Goal: Task Accomplishment & Management: Contribute content

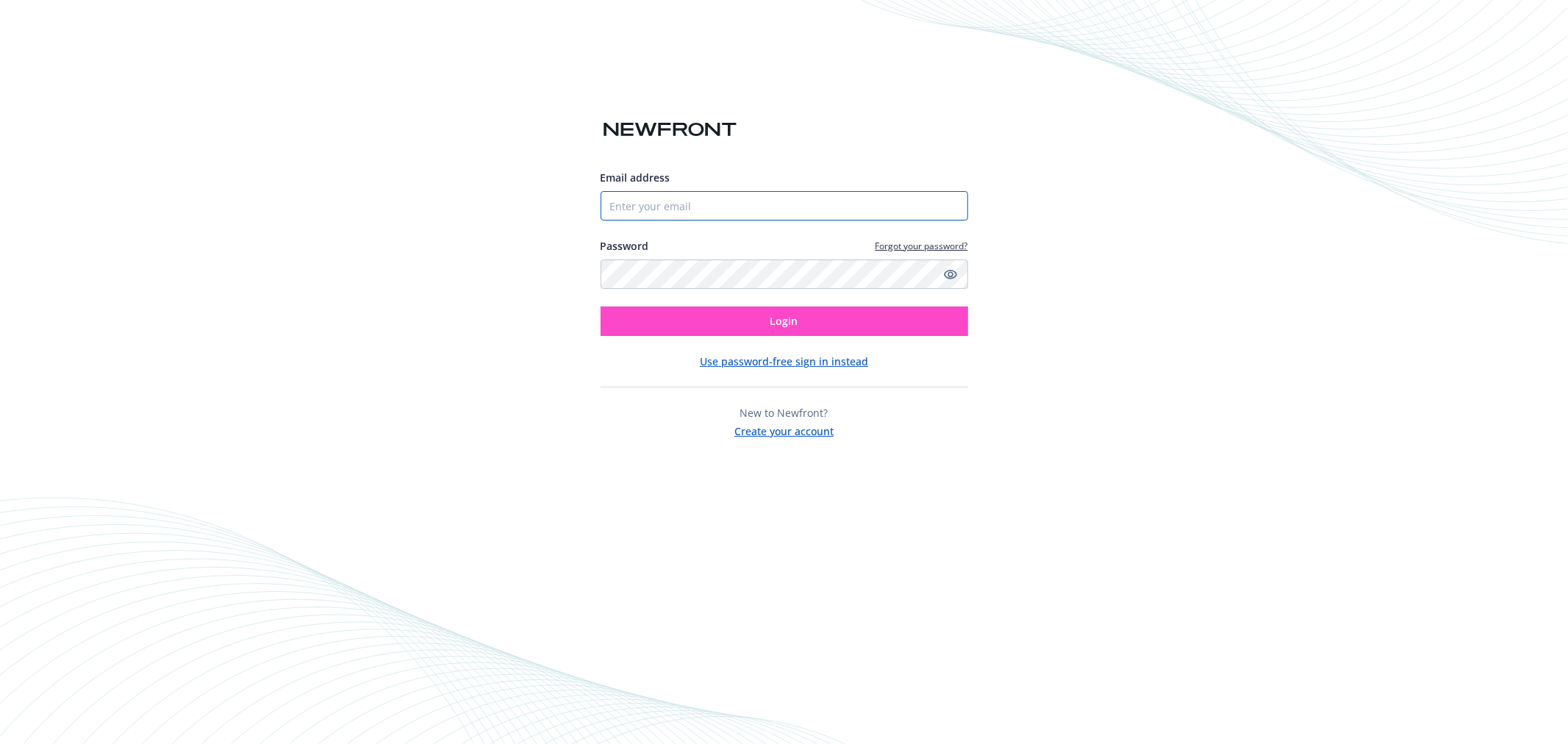
type input "[EMAIL_ADDRESS][PERSON_NAME][DOMAIN_NAME]"
click at [679, 324] on button "Login" at bounding box center [785, 322] width 368 height 30
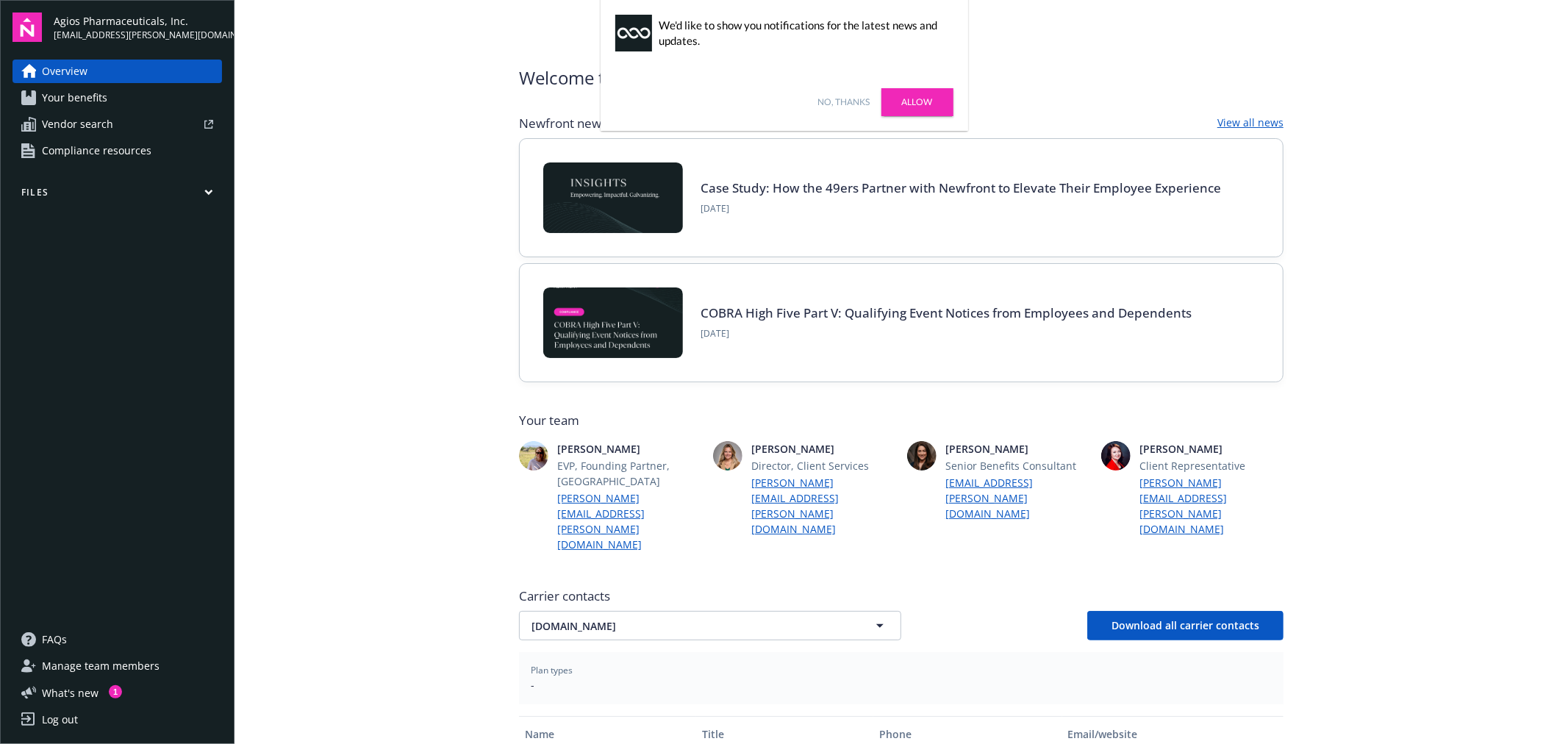
click at [48, 187] on button "Files" at bounding box center [117, 195] width 210 height 19
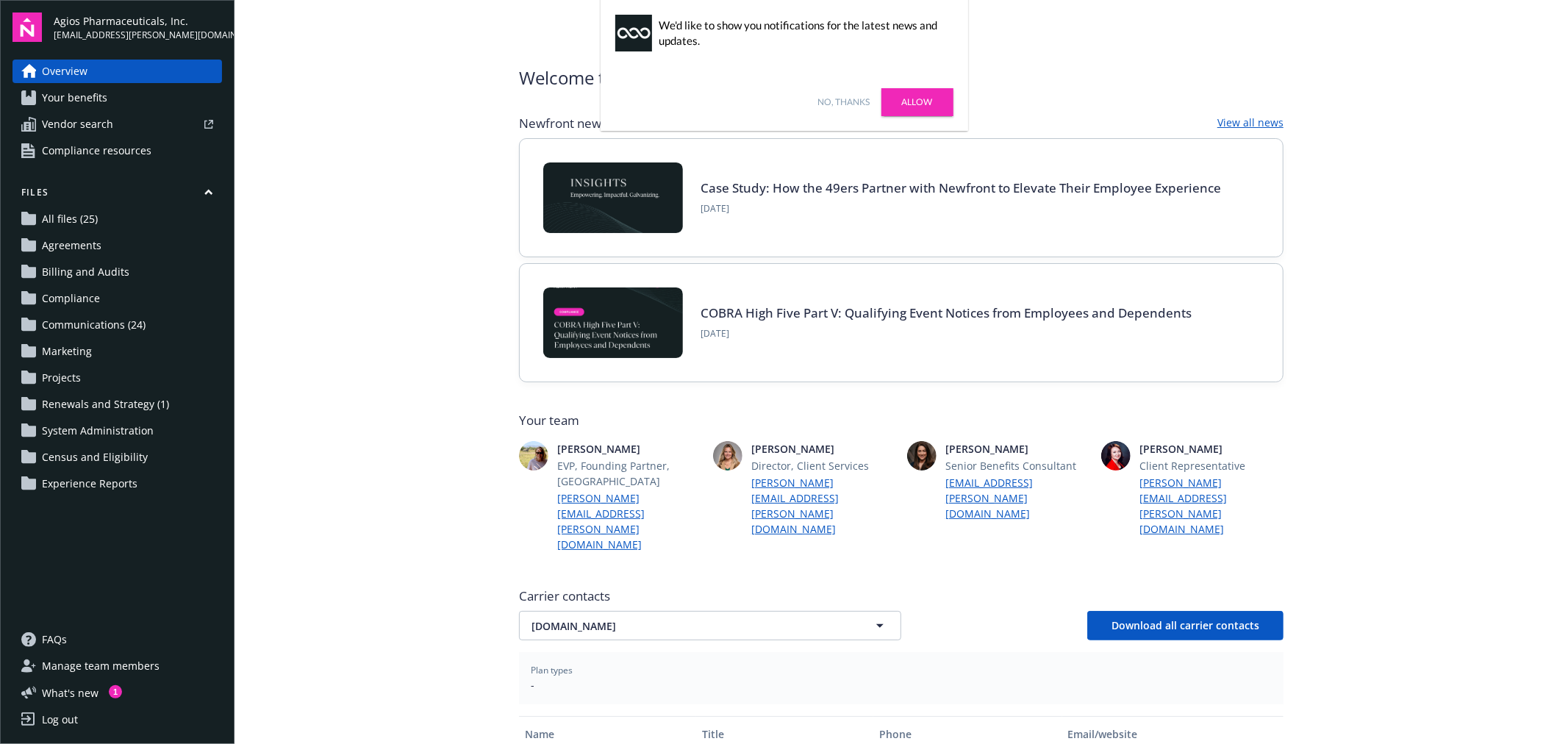
click at [111, 324] on span "Communications (24)" at bounding box center [93, 325] width 104 height 23
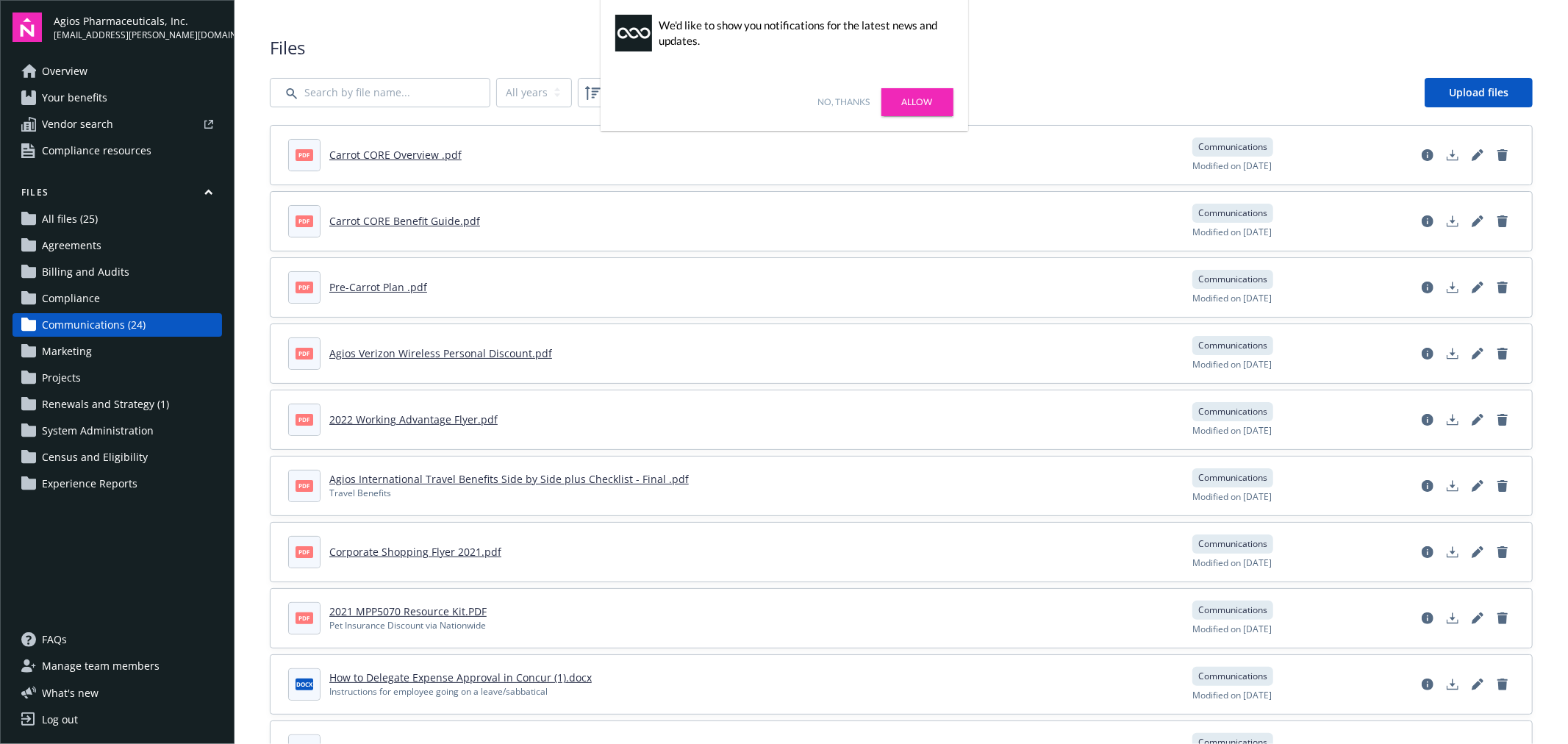
click at [935, 105] on link "Allow" at bounding box center [917, 103] width 72 height 28
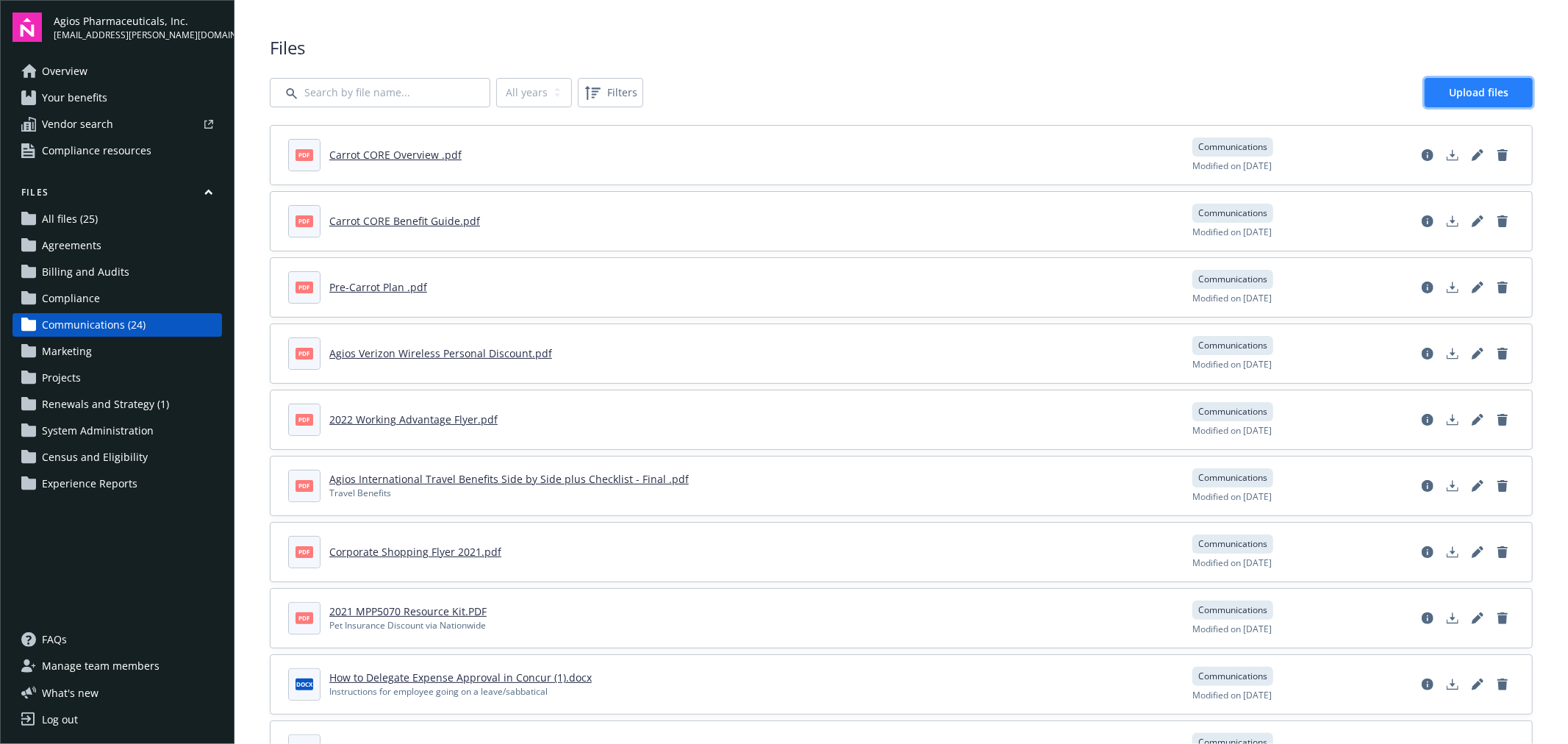
click at [1479, 92] on span "Upload files" at bounding box center [1479, 91] width 60 height 14
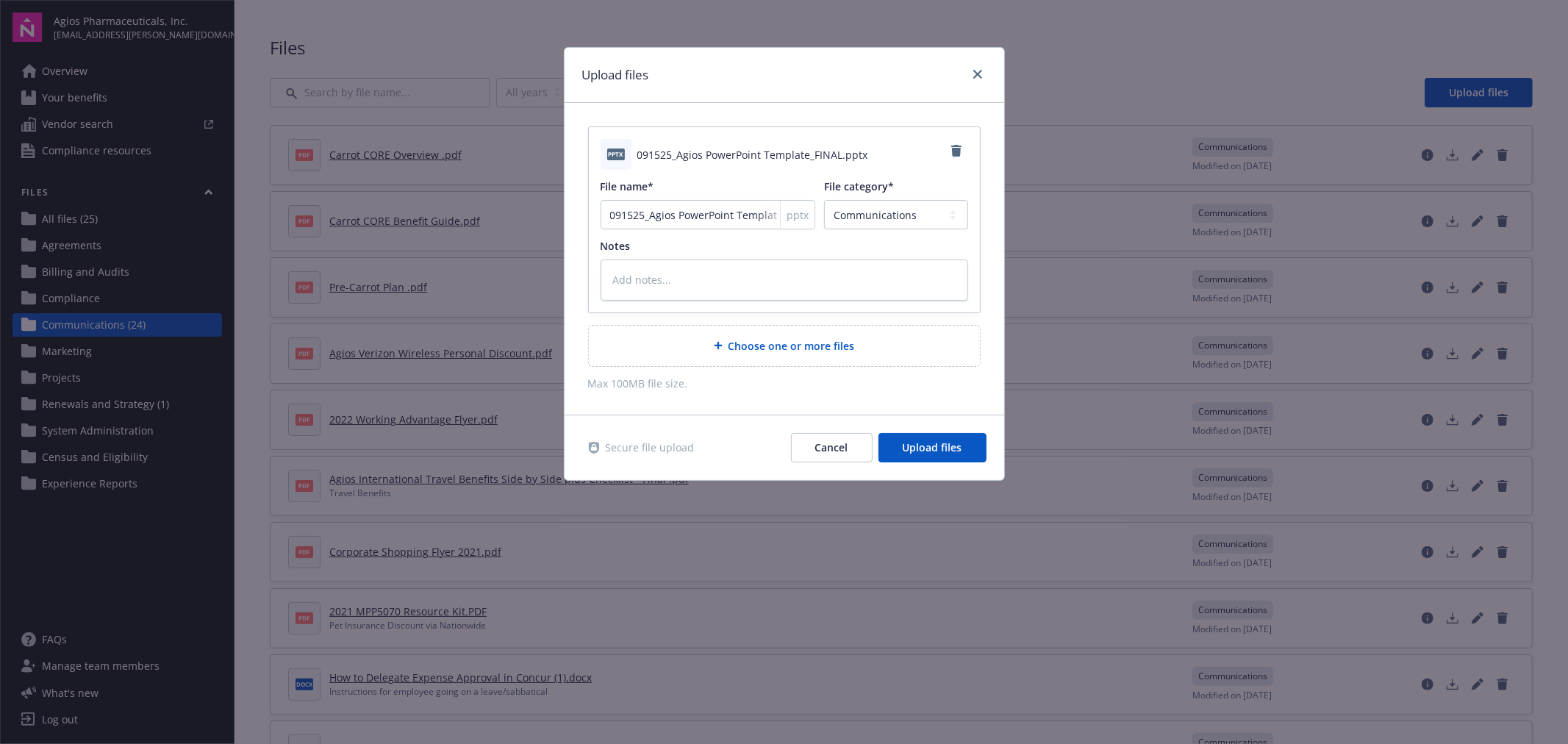
drag, startPoint x: 730, startPoint y: 71, endPoint x: 714, endPoint y: 54, distance: 23.3
click at [714, 54] on div "Upload files" at bounding box center [784, 75] width 440 height 55
drag, startPoint x: 643, startPoint y: 215, endPoint x: 553, endPoint y: 206, distance: 90.4
click at [553, 206] on div "Upload files pptx 091525_Agios PowerPoint Template_FINAL.pptx File name* 091525…" at bounding box center [784, 372] width 1568 height 744
type textarea "x"
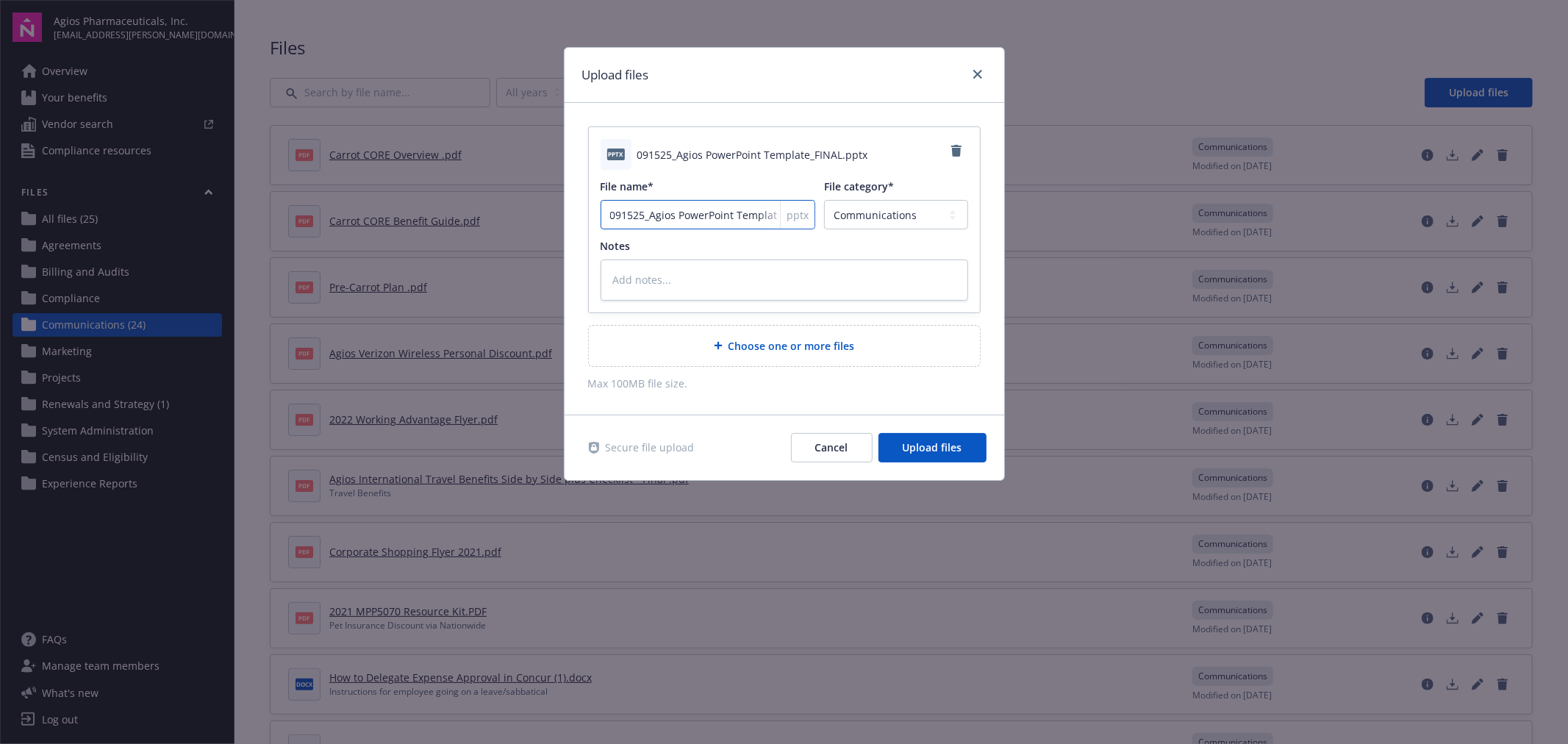
type input "2_Agios PowerPoint Template_FINAL"
type textarea "x"
type input "20_Agios PowerPoint Template_FINAL"
type textarea "x"
type input "202_Agios PowerPoint Template_FINAL"
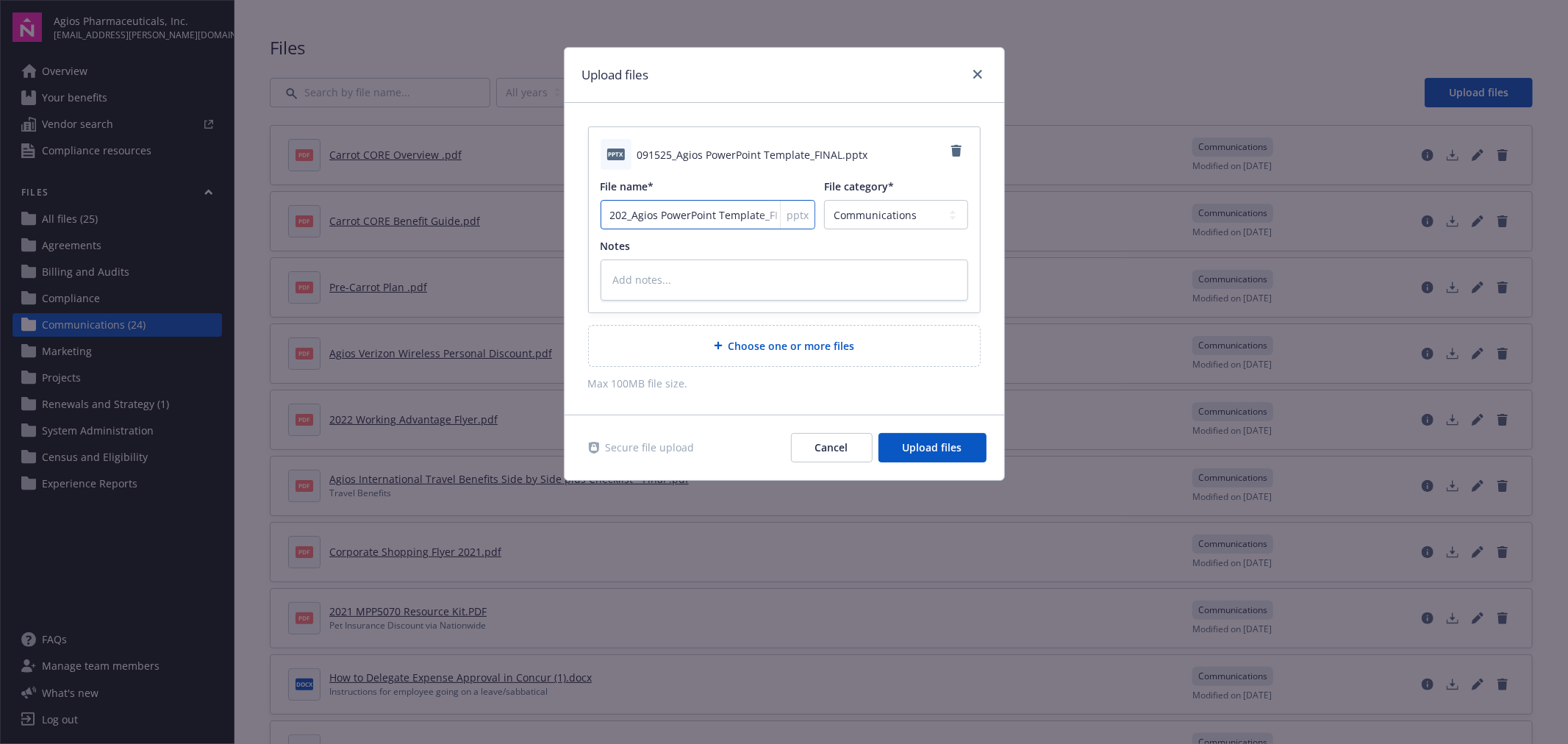
type textarea "x"
type input "2025_Agios PowerPoint Template_FINAL"
click at [916, 445] on span "Upload files" at bounding box center [932, 447] width 60 height 14
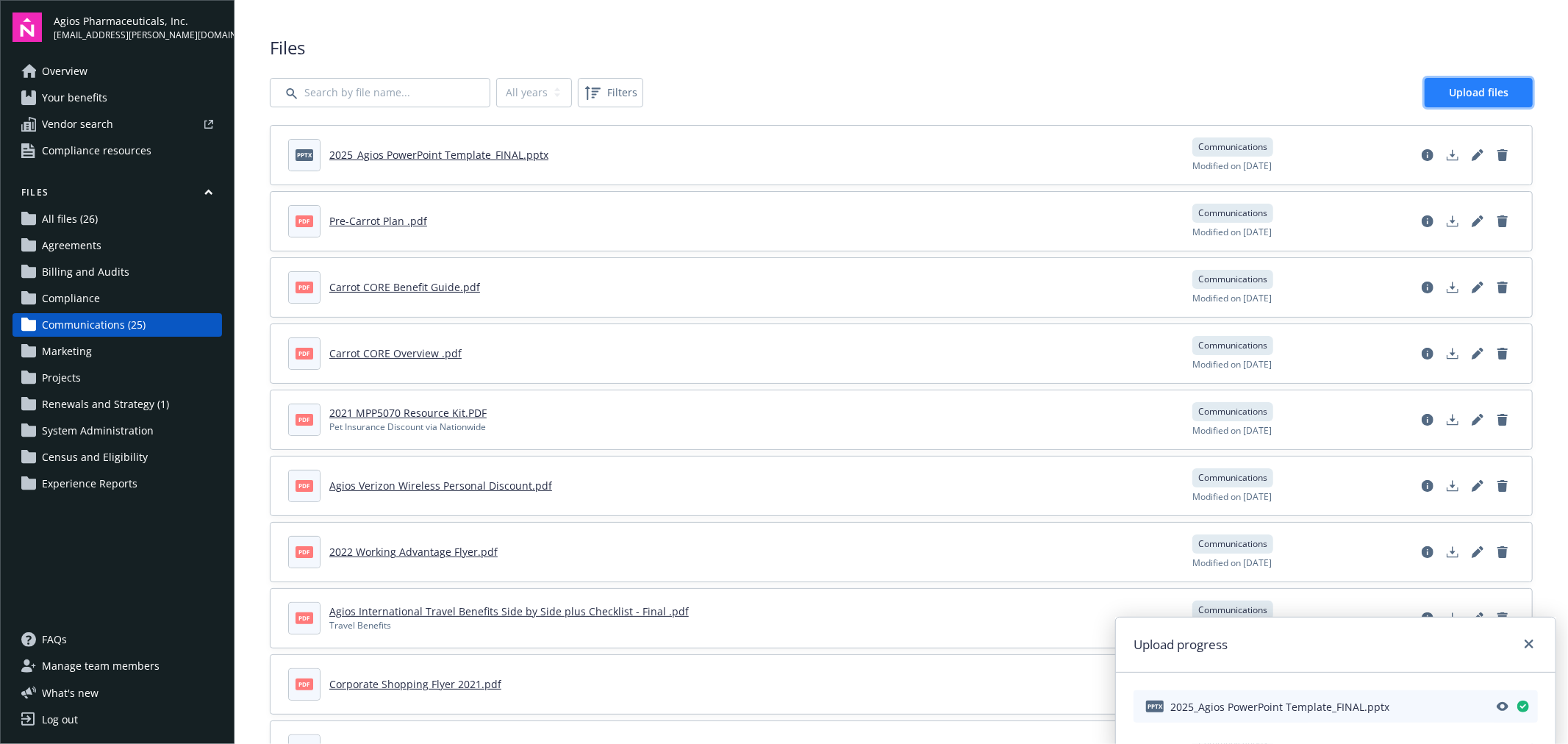
click at [1491, 85] on span "Upload files" at bounding box center [1479, 91] width 60 height 14
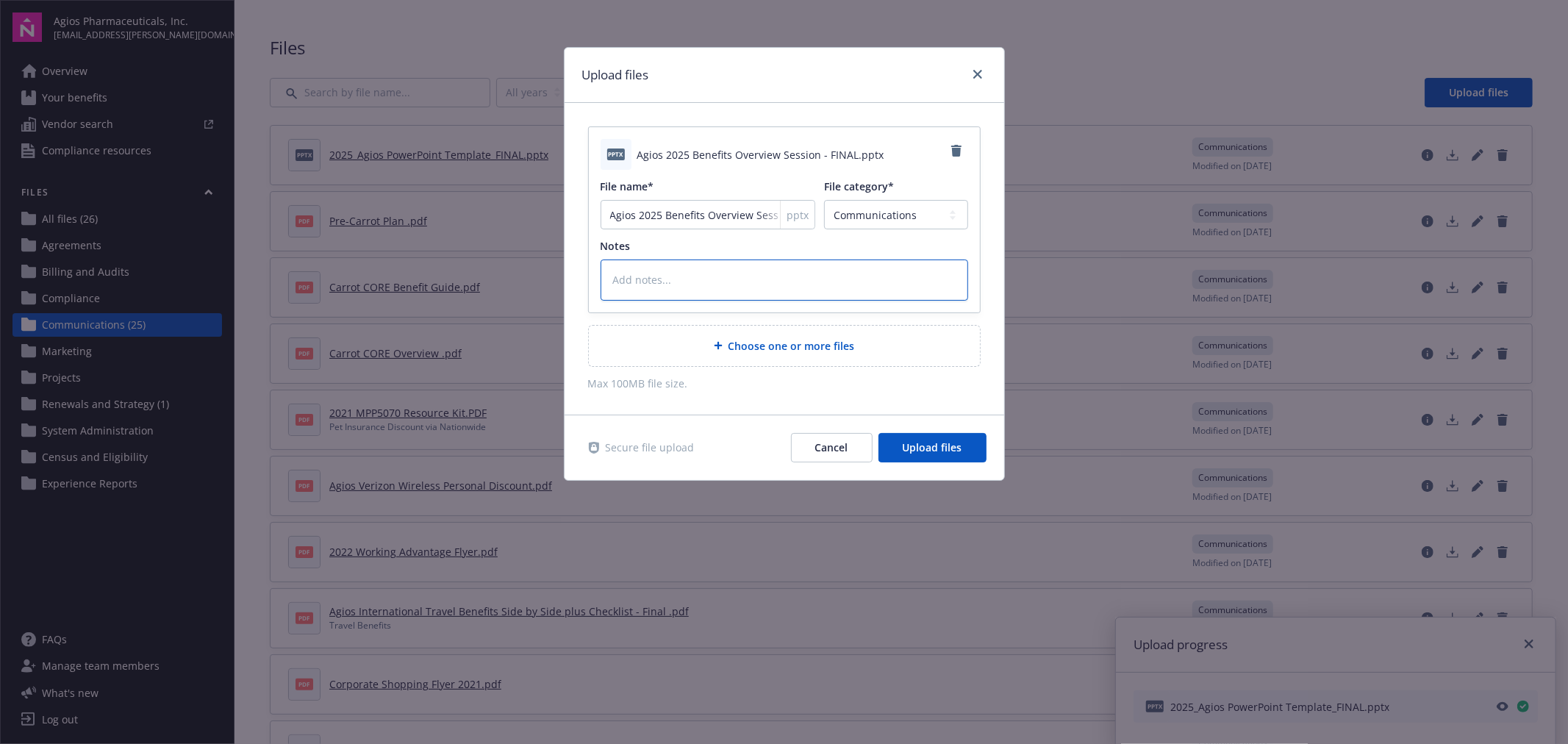
click at [643, 279] on textarea at bounding box center [785, 279] width 368 height 40
type textarea "x"
type textarea "O"
type textarea "x"
type textarea "OE"
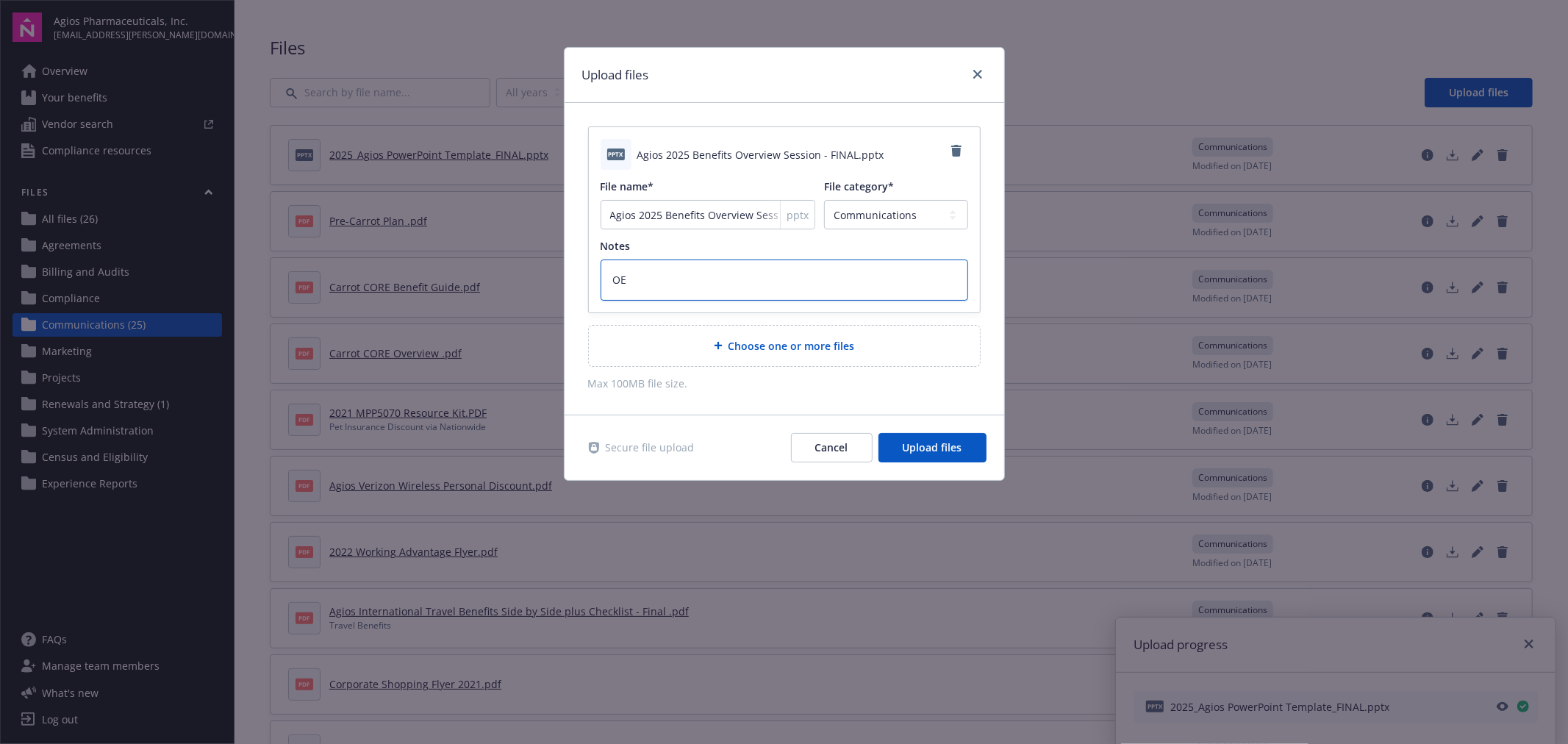
type textarea "x"
type textarea "OE"
type textarea "x"
type textarea "OE 2"
type textarea "x"
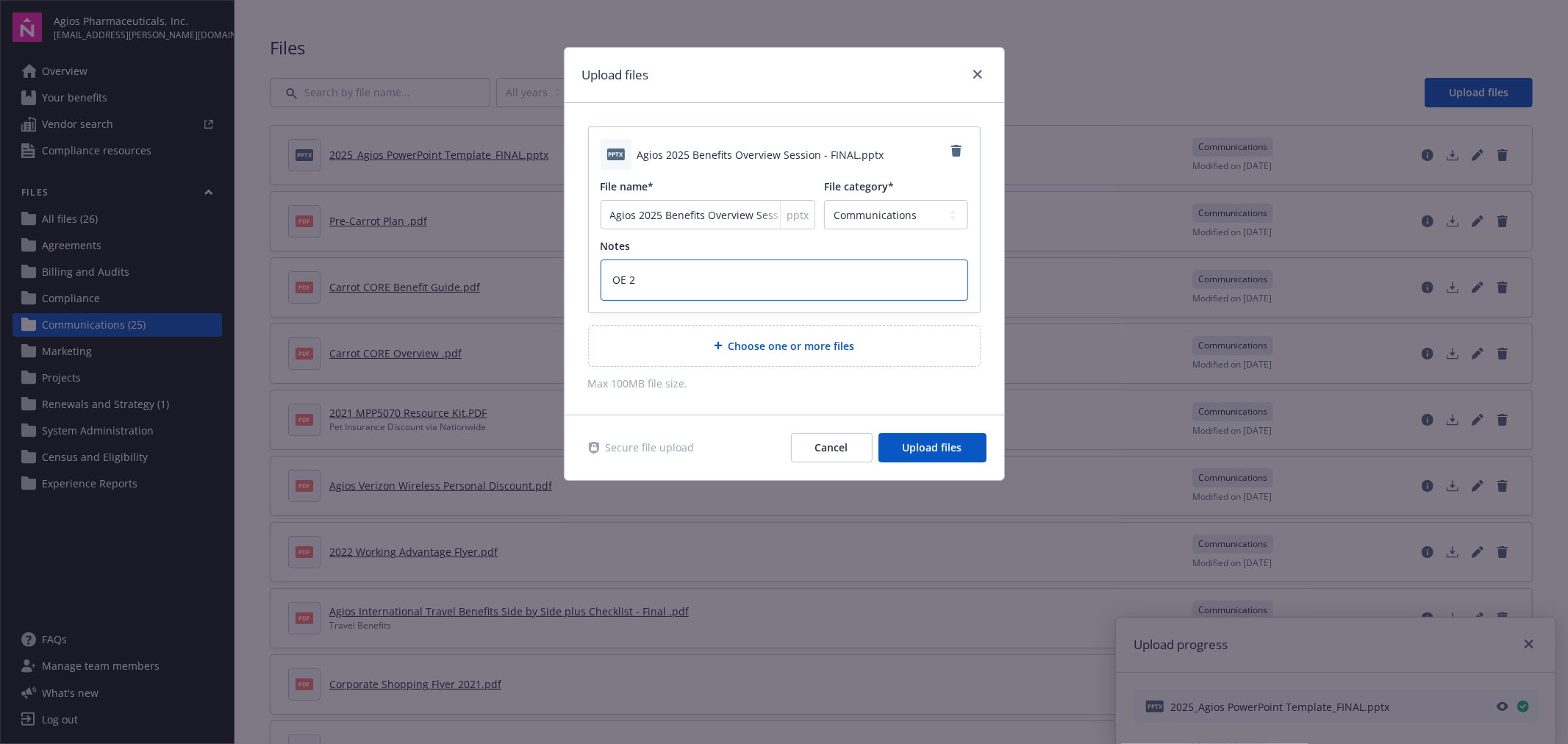
type textarea "OE 20"
type textarea "x"
type textarea "OE 202"
type textarea "x"
type textarea "OE 2025"
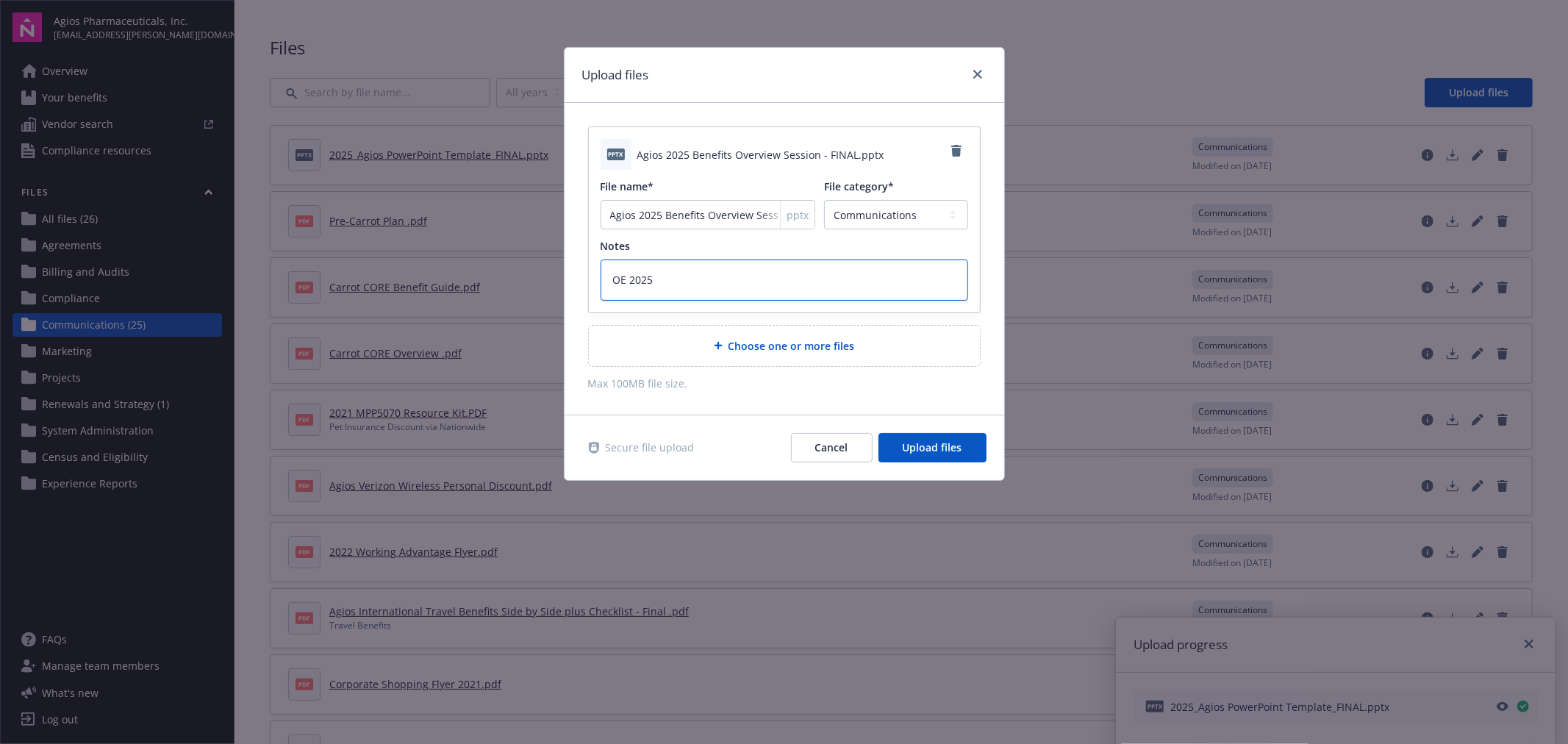
type textarea "x"
type textarea "OE 2025"
type textarea "x"
type textarea "OE 2025 O"
type textarea "x"
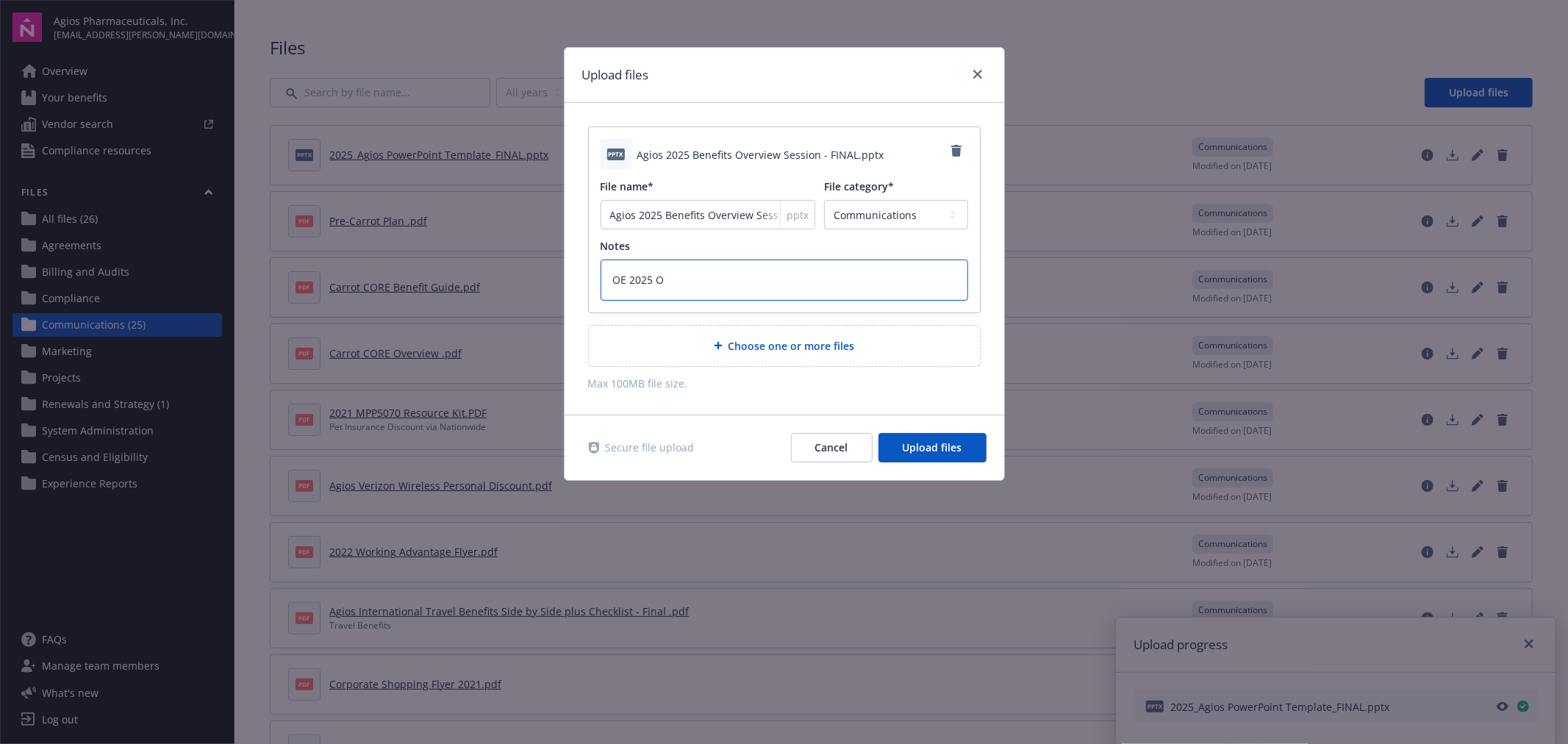
type textarea "OE 2025 Ov"
type textarea "x"
type textarea "OE 2025 Ove"
type textarea "x"
type textarea "OE 2025 Over"
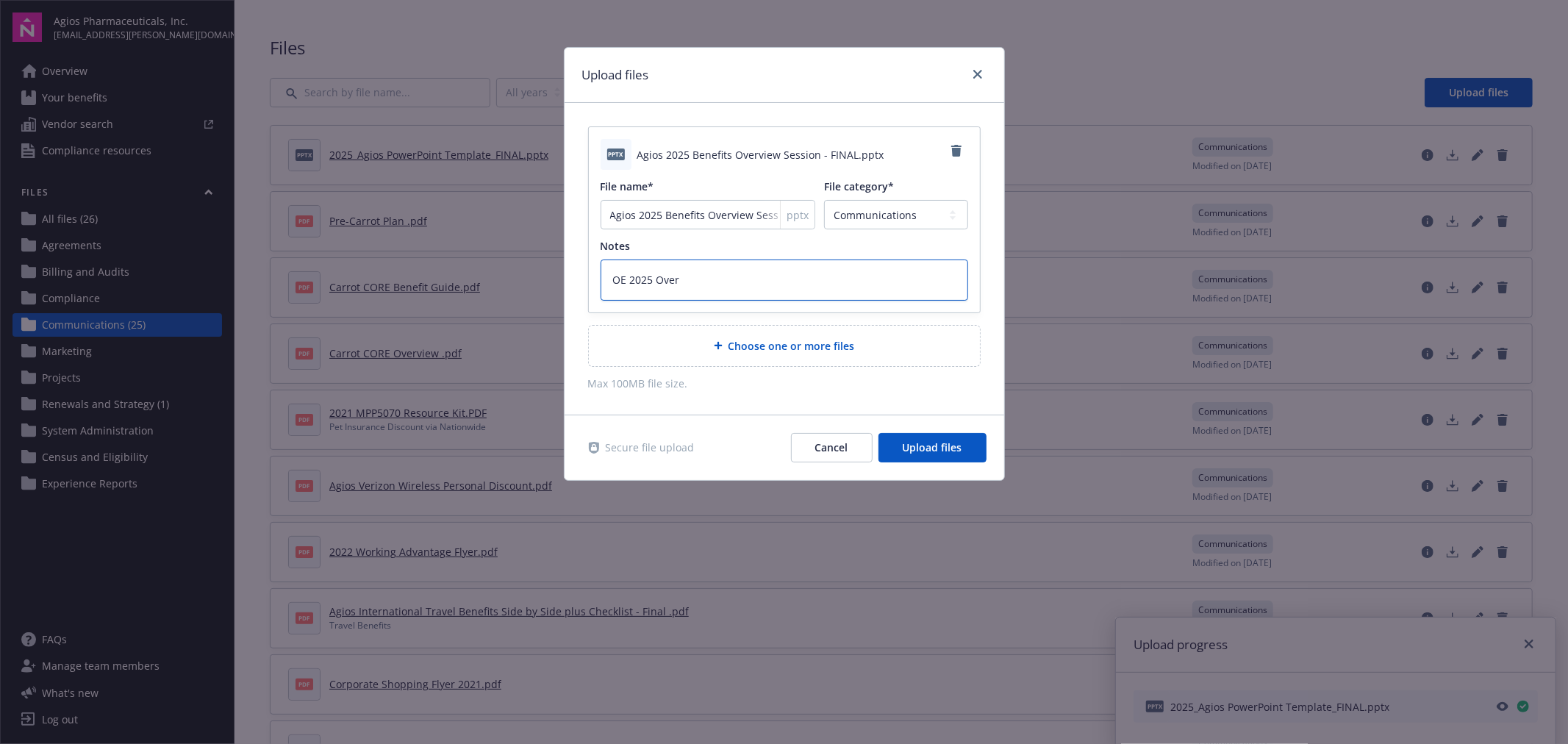
type textarea "x"
type textarea "OE 2025 Overv"
type textarea "x"
type textarea "OE 2025 Overvi"
type textarea "x"
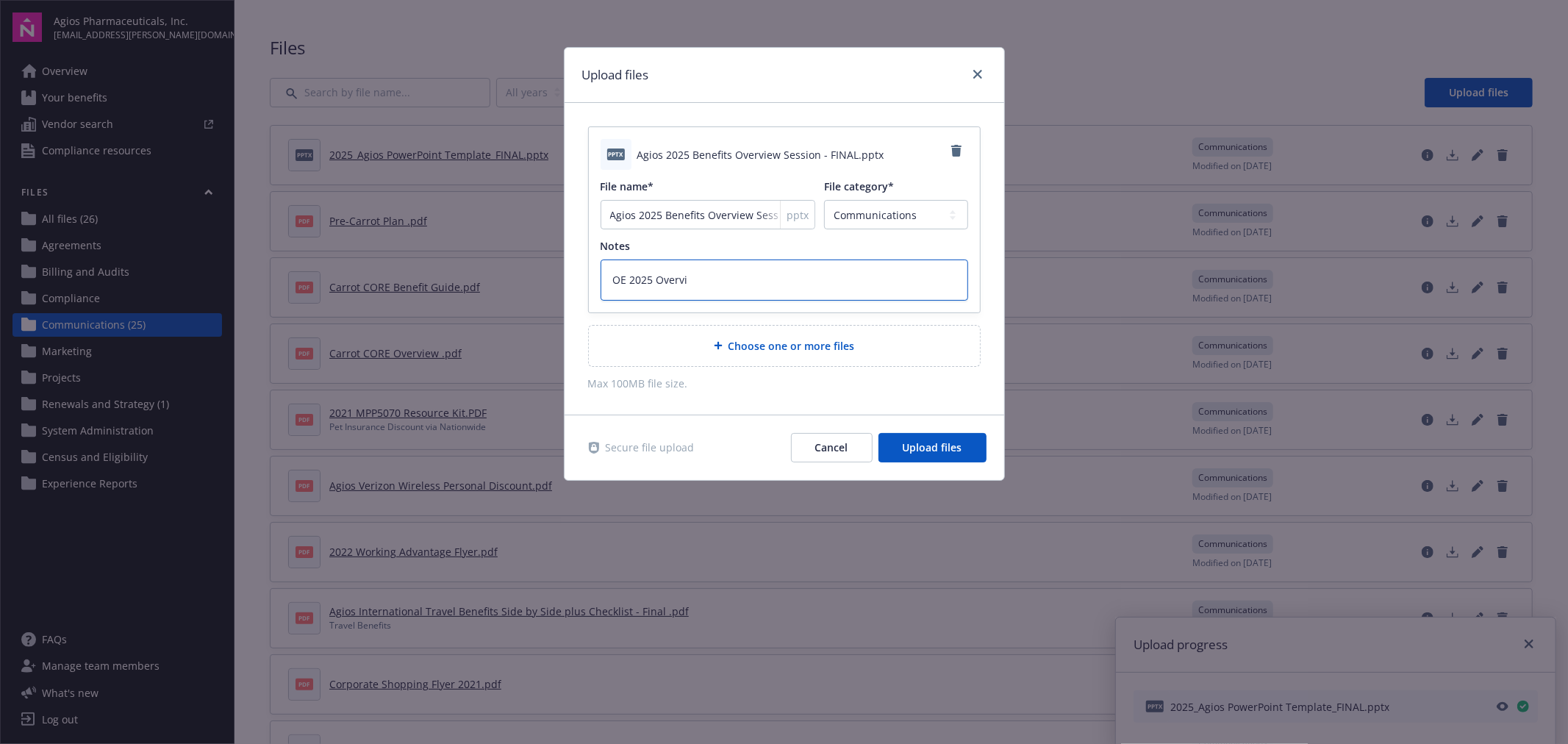
type textarea "OE 2025 Overvie"
type textarea "x"
type textarea "OE 2025 Overview"
type textarea "x"
type textarea "OE 2025 Overview"
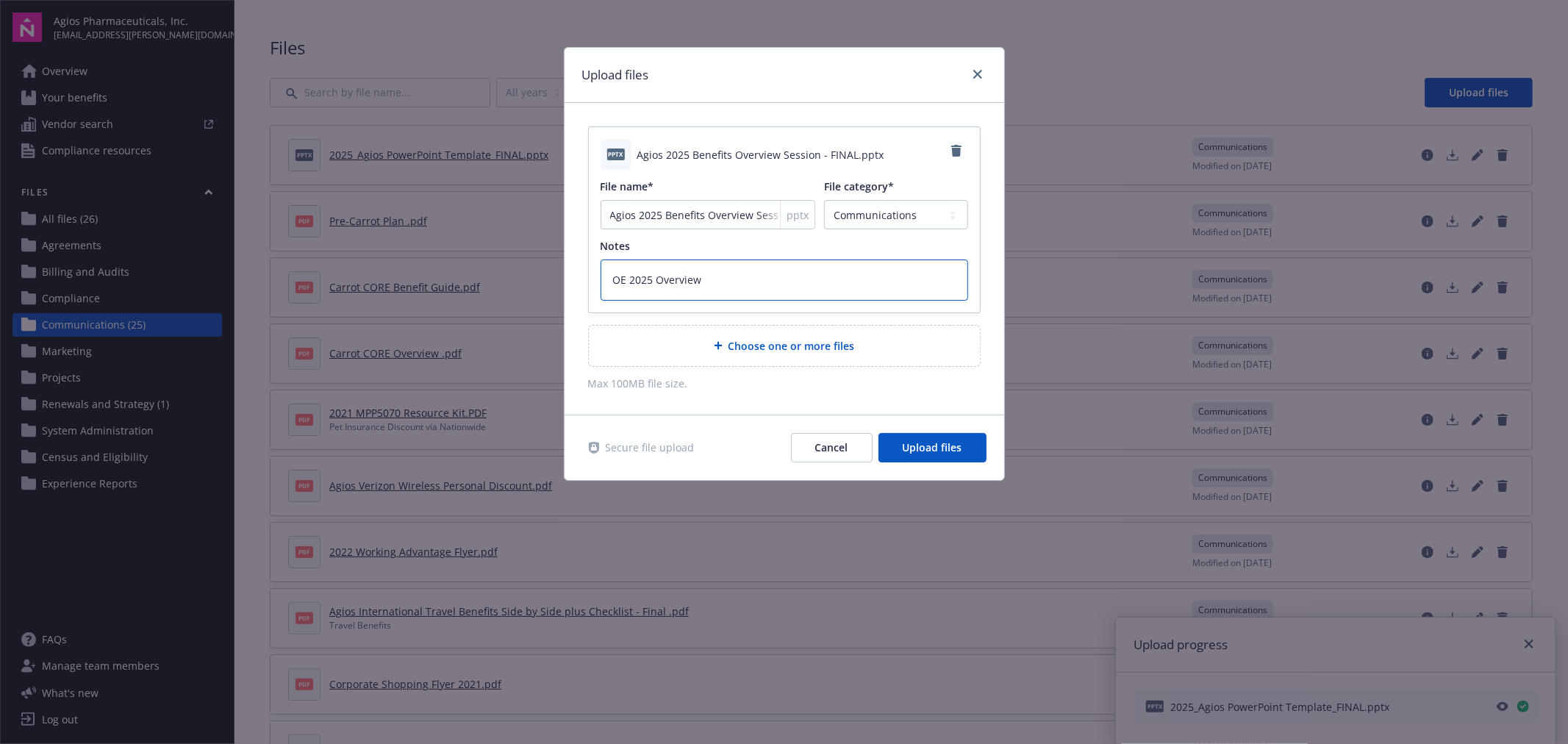
type textarea "x"
type textarea "OE 2025 Overview s"
type textarea "x"
type textarea "OE 2025 Overview sl"
type textarea "x"
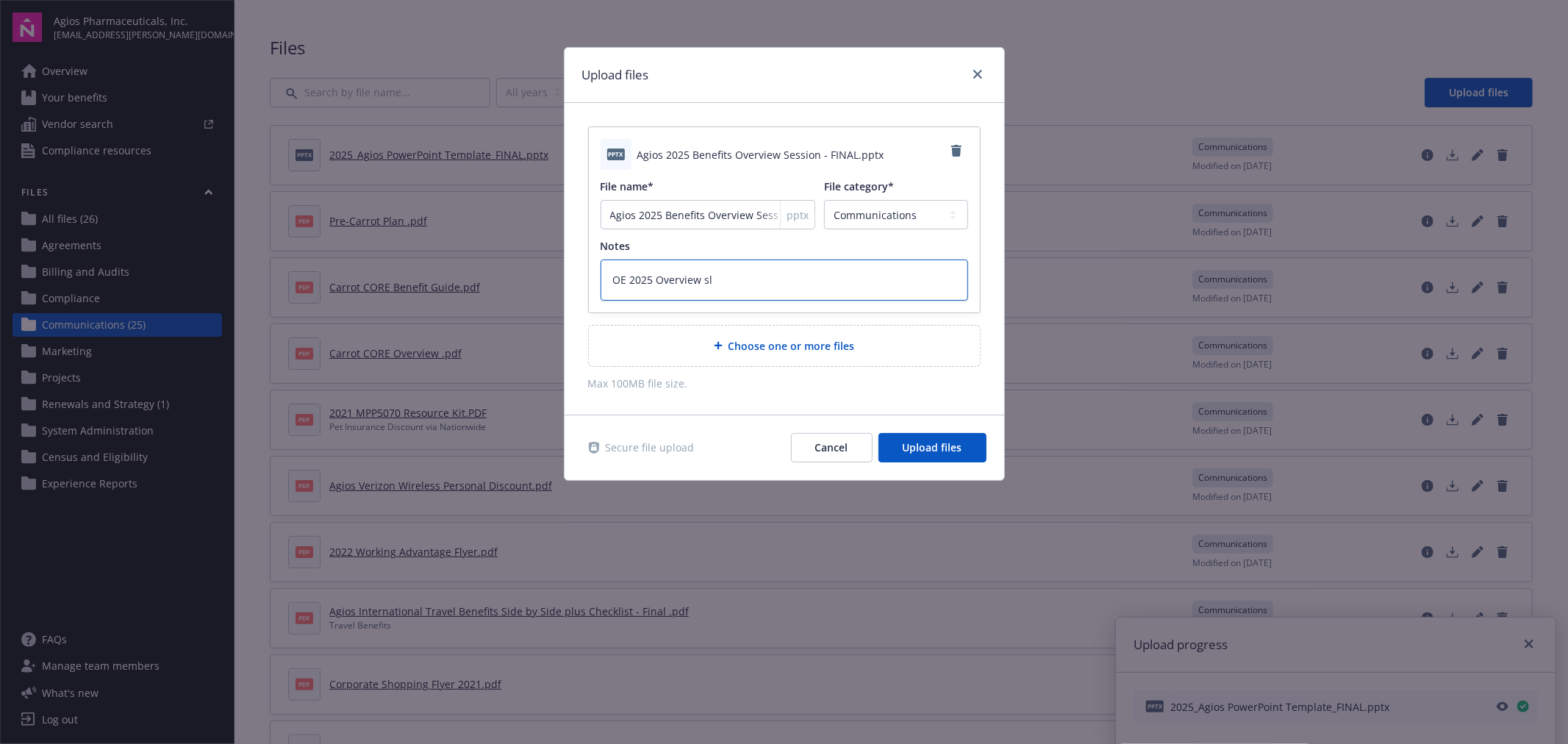
type textarea "OE 2025 Overview sli"
type textarea "x"
type textarea "OE 2025 Overview slid"
type textarea "x"
type textarea "OE 2025 Overview slide"
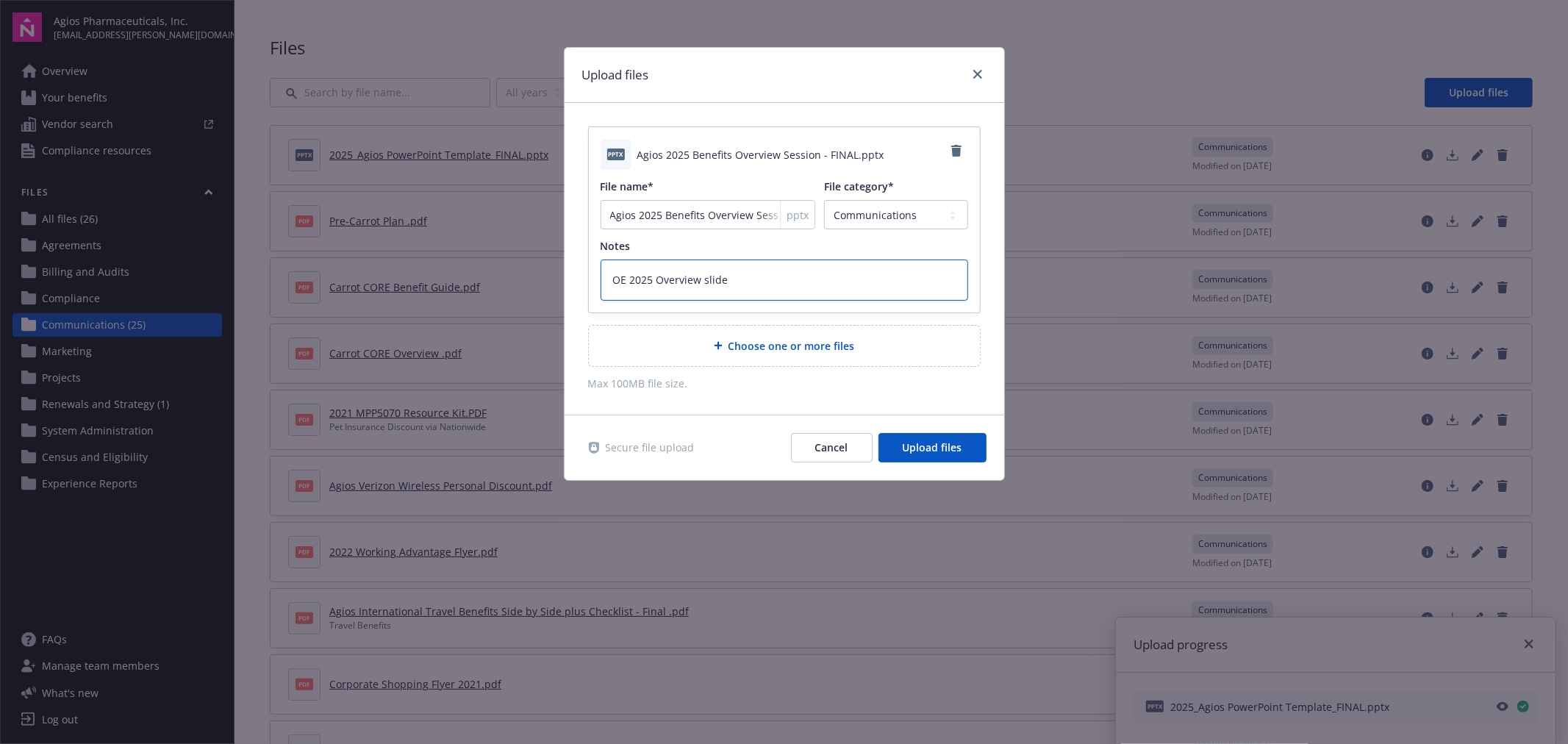
type textarea "x"
type textarea "OE 2025 Overview slides"
type textarea "x"
type textarea "OE 2025 Overview slides"
type textarea "x"
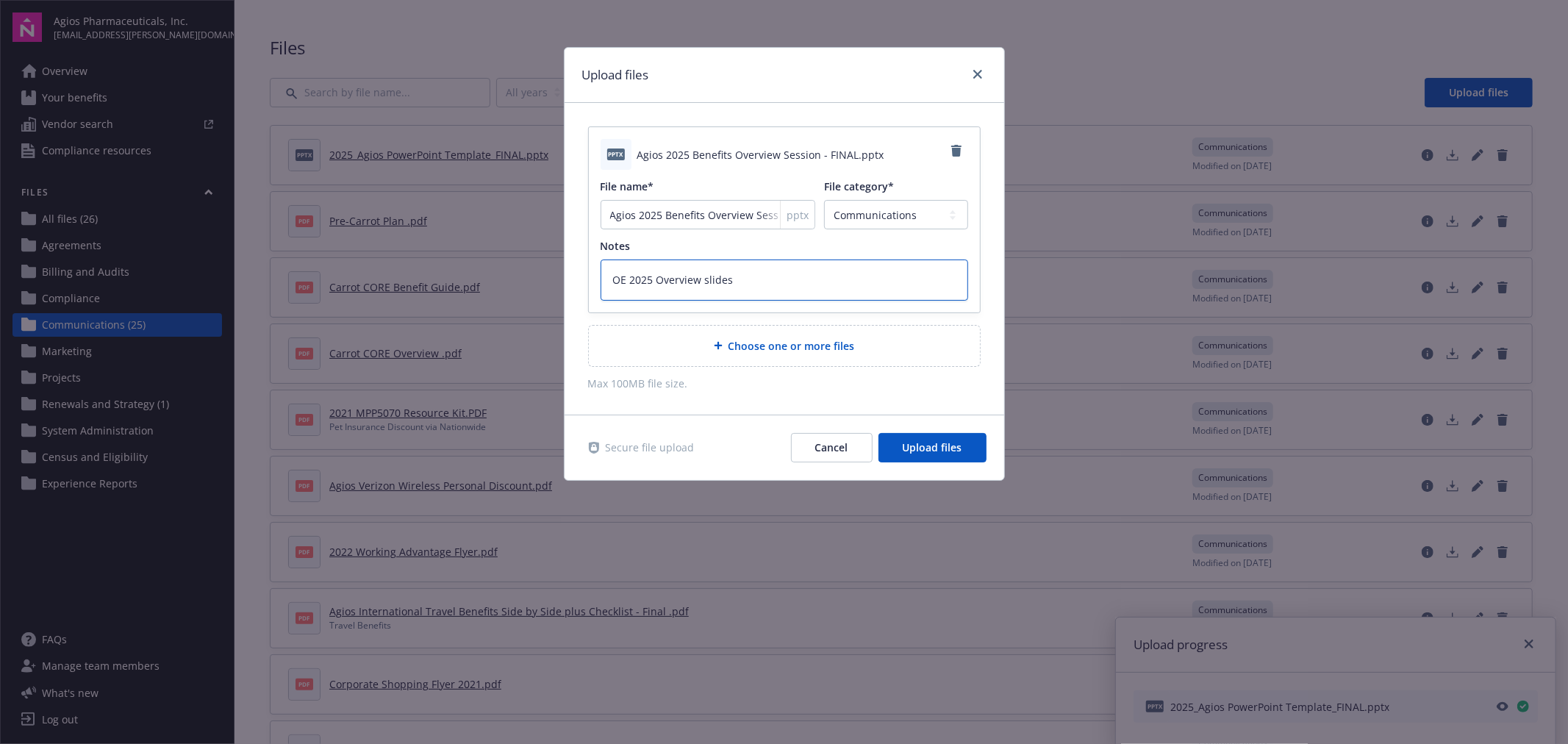
type textarea "OE 2025 Overview slides f"
type textarea "x"
type textarea "OE 2025 Overview slides fo"
type textarea "x"
type textarea "OE 2025 Overview slides for"
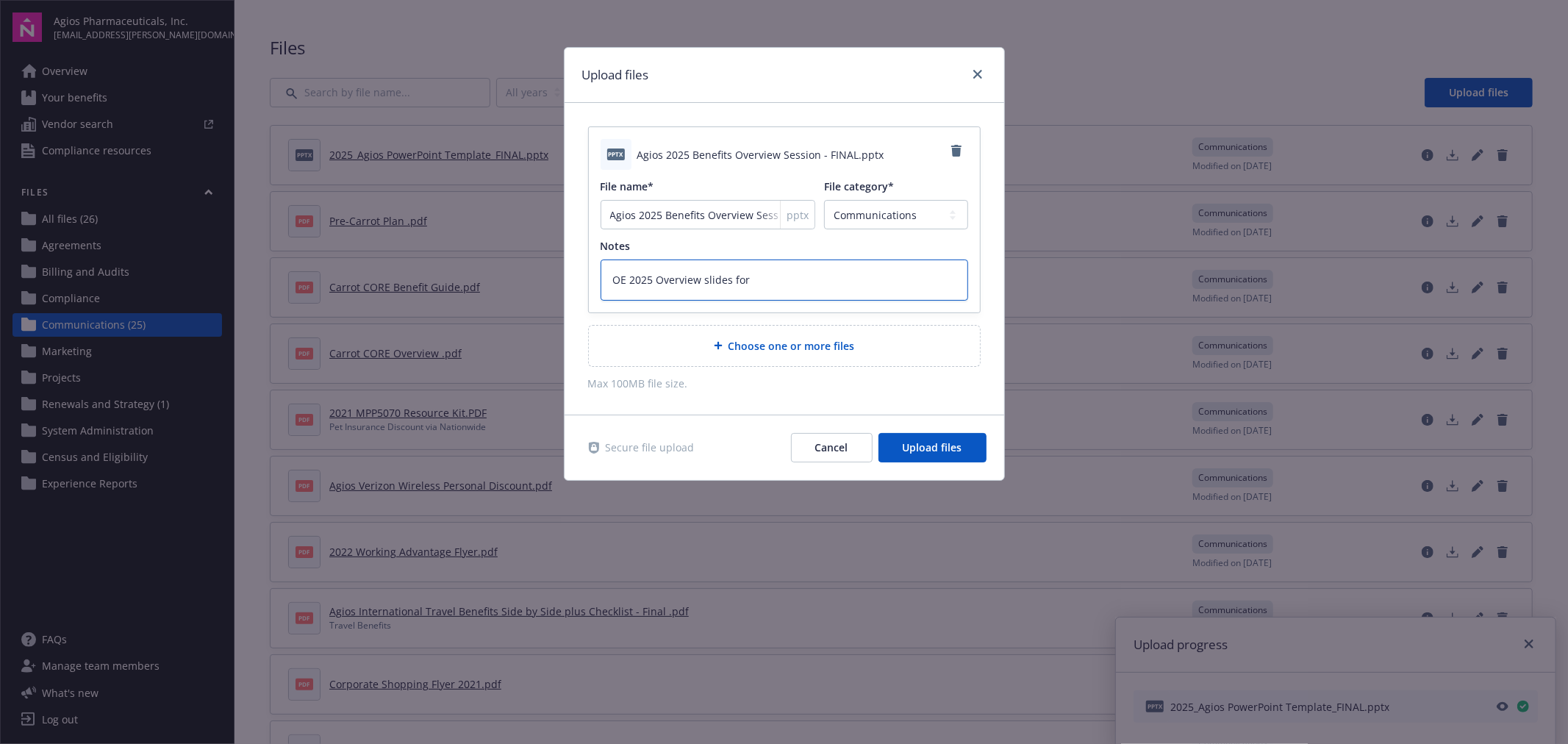
type textarea "x"
type textarea "OE 2025 Overview slides for"
type textarea "x"
type textarea "OE 2025 Overview slides for r"
type textarea "x"
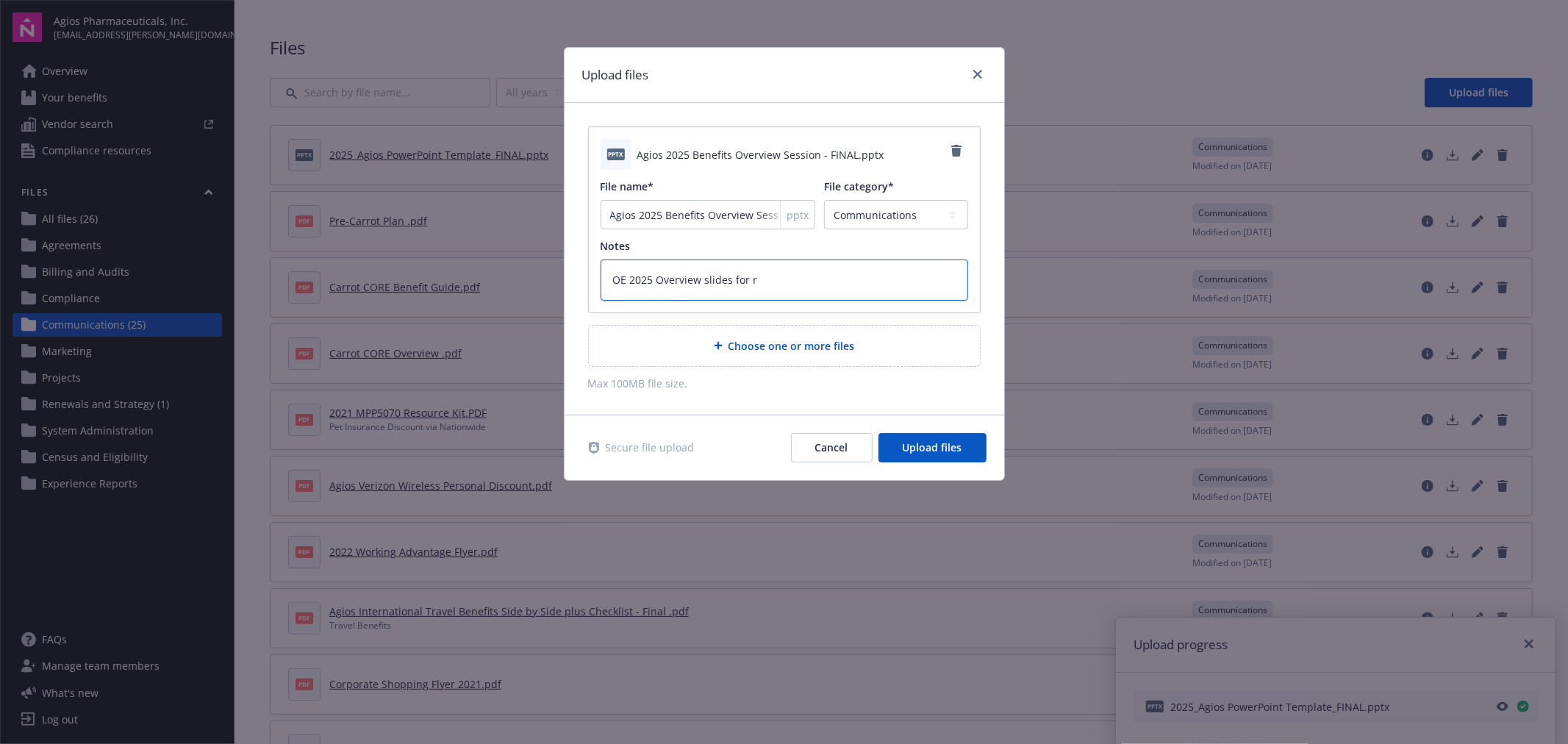
type textarea "OE 2025 Overview slides for re"
type textarea "x"
type textarea "OE 2025 Overview slides for ref"
type textarea "x"
type textarea "OE 2025 Overview slides for refe"
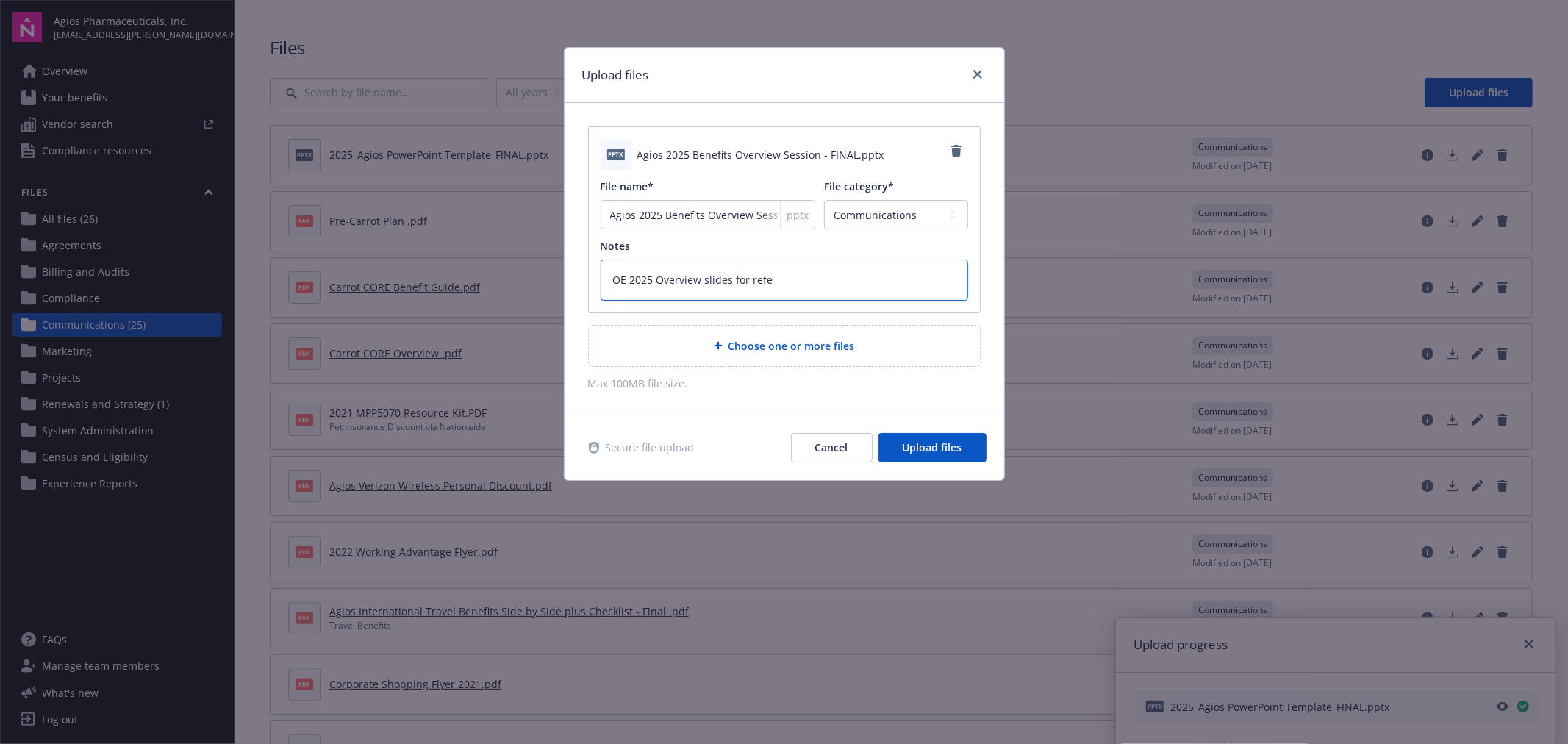
type textarea "x"
type textarea "OE 2025 Overview slides for refer"
type textarea "x"
type textarea "OE 2025 Overview slides for refere"
type textarea "x"
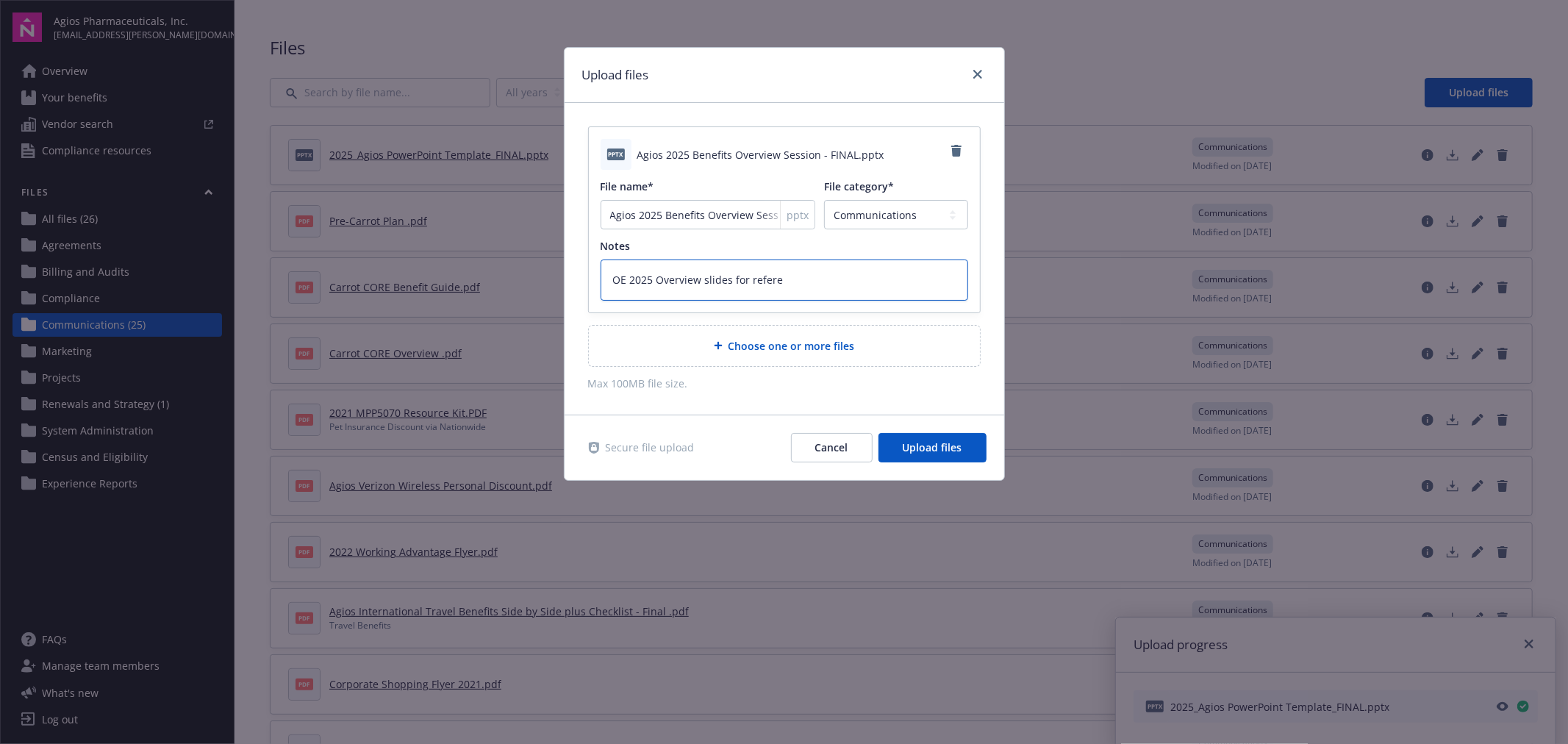
type textarea "OE 2025 Overview slides for referen"
type textarea "x"
type textarea "OE 2025 Overview slides for referenc"
type textarea "x"
type textarea "OE 2025 Overview slides for reference"
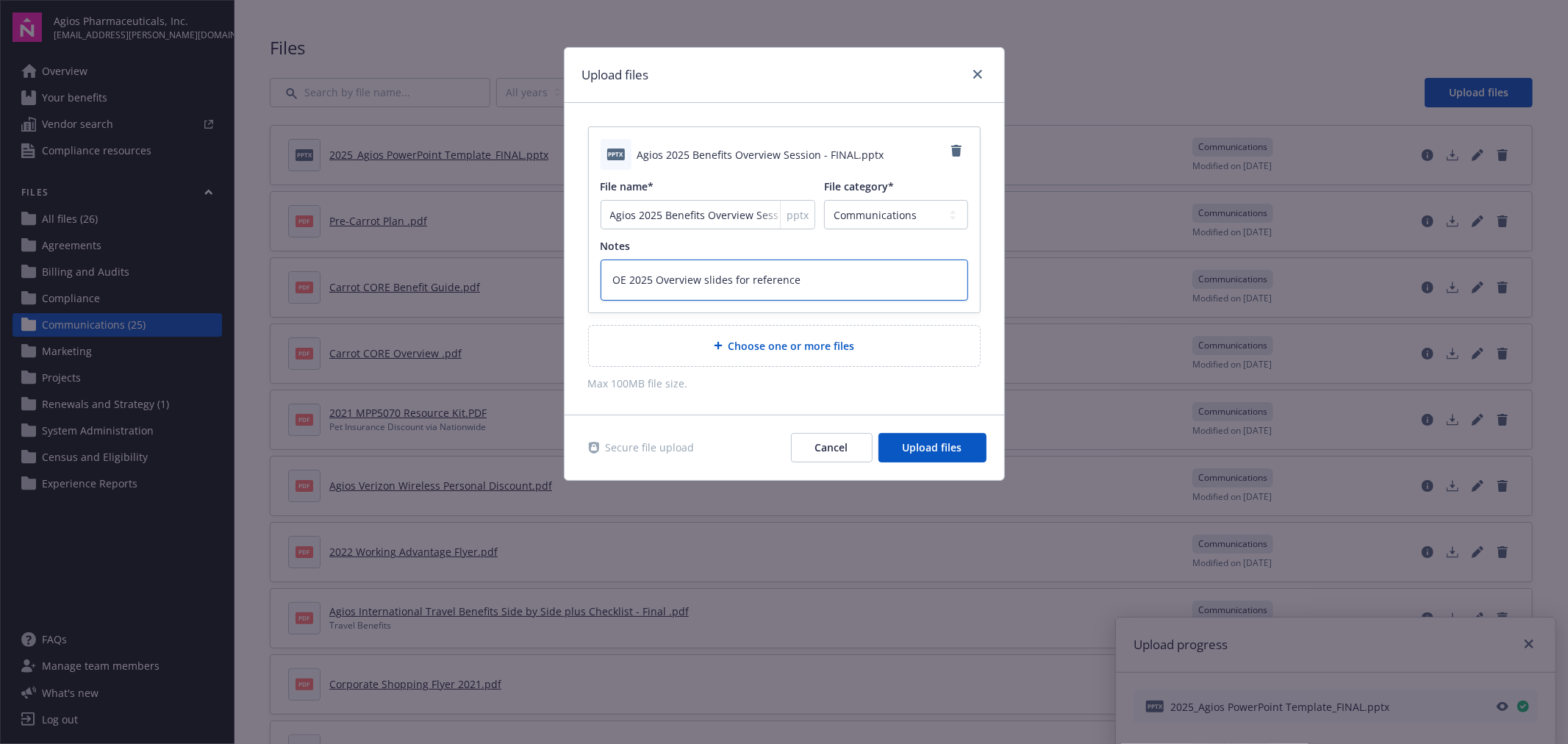
type textarea "x"
type textarea "OE 2025 Overview slides for reference"
click at [903, 451] on span "Upload files" at bounding box center [932, 447] width 60 height 14
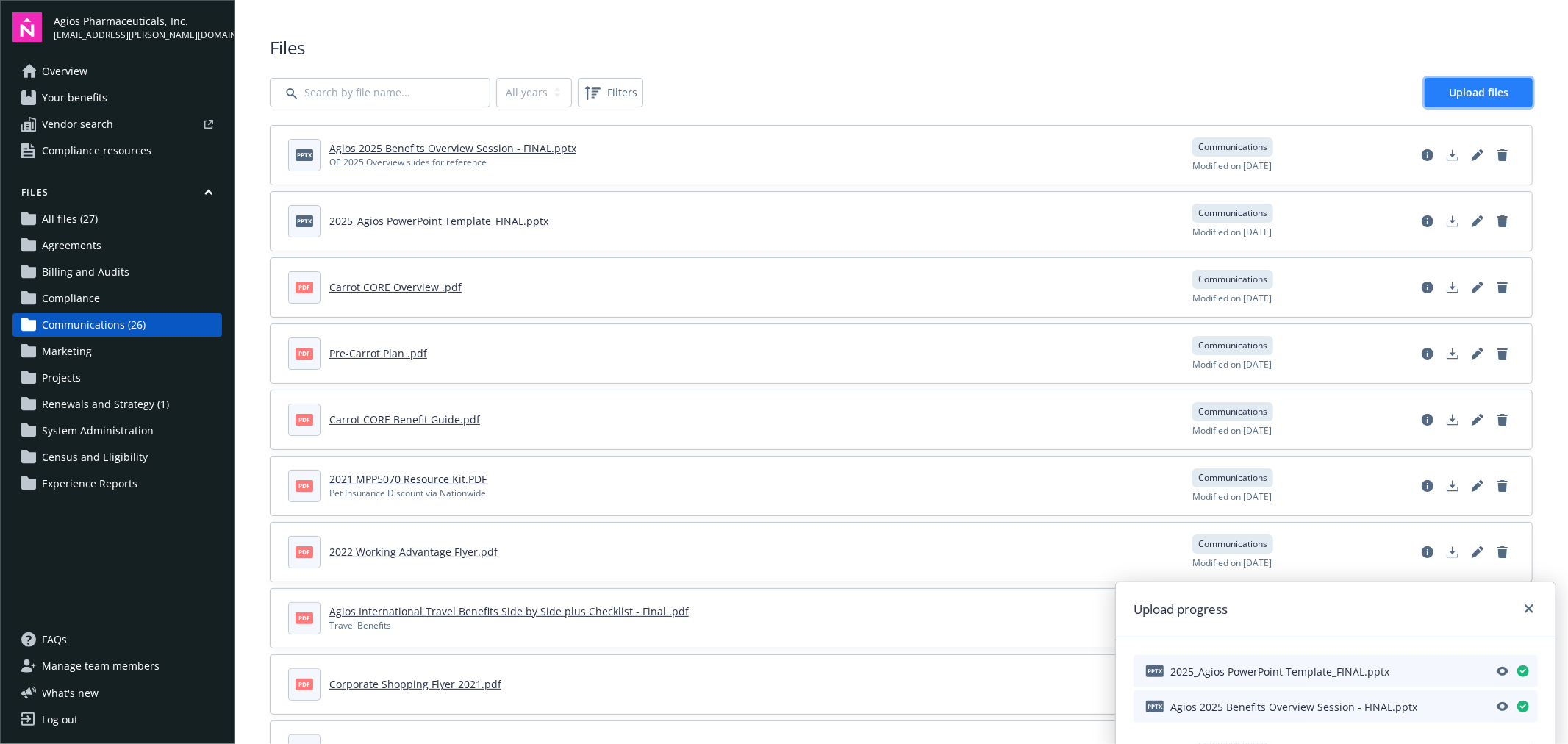
click at [1485, 85] on span "Upload files" at bounding box center [1479, 91] width 60 height 14
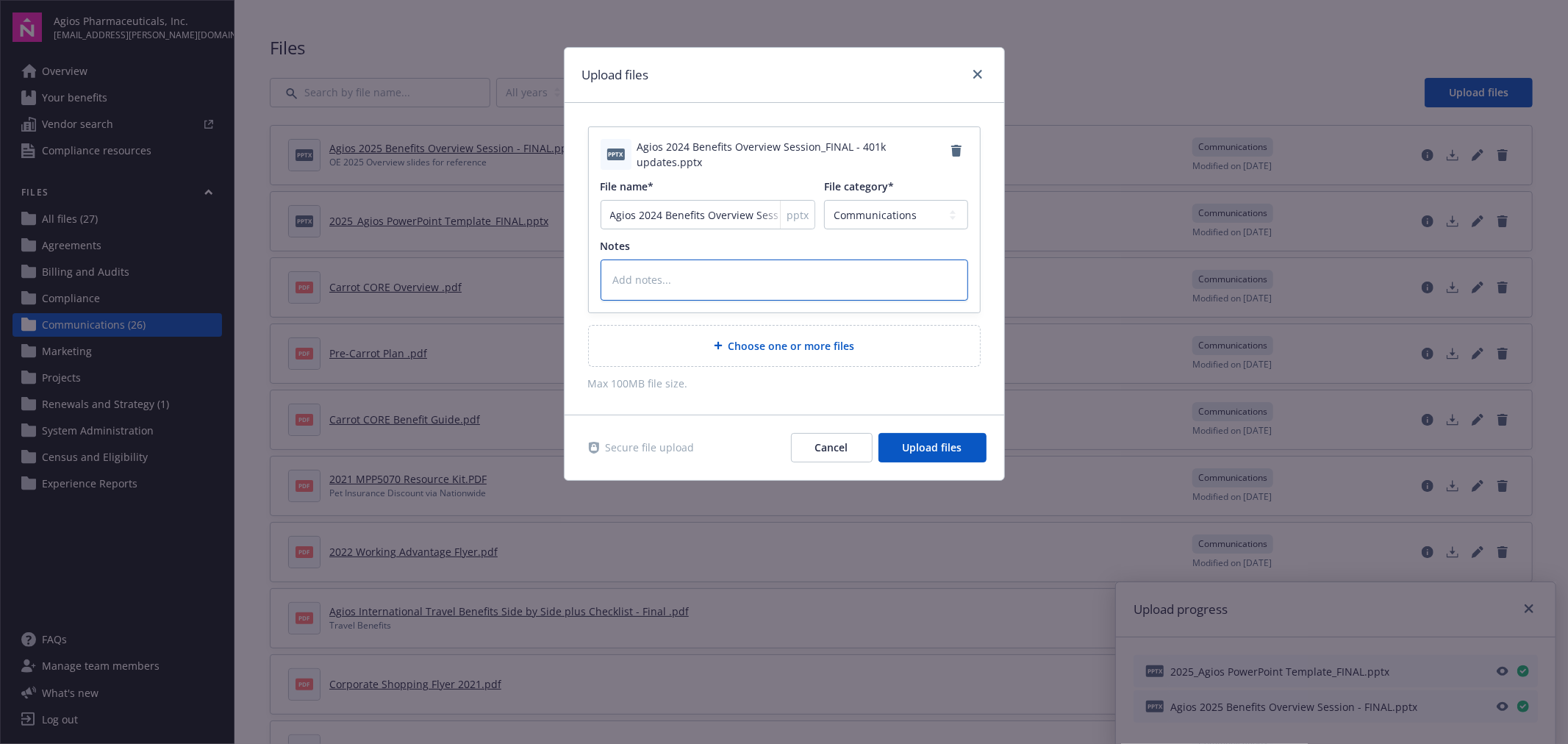
click at [657, 288] on textarea at bounding box center [785, 279] width 368 height 40
type textarea "x"
type textarea "2"
type textarea "x"
type textarea "20"
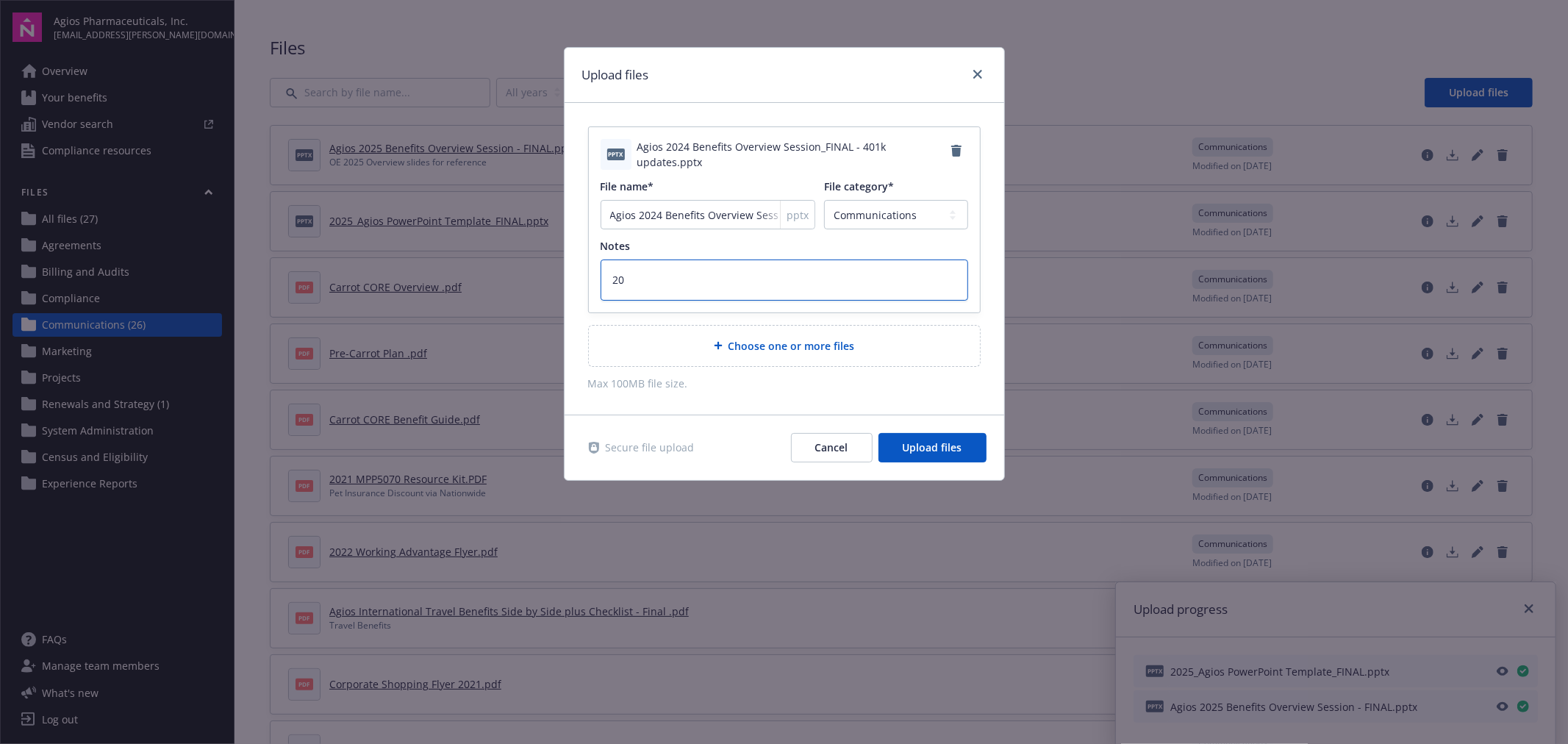
type textarea "x"
type textarea "202"
type textarea "x"
type textarea "2024"
type textarea "x"
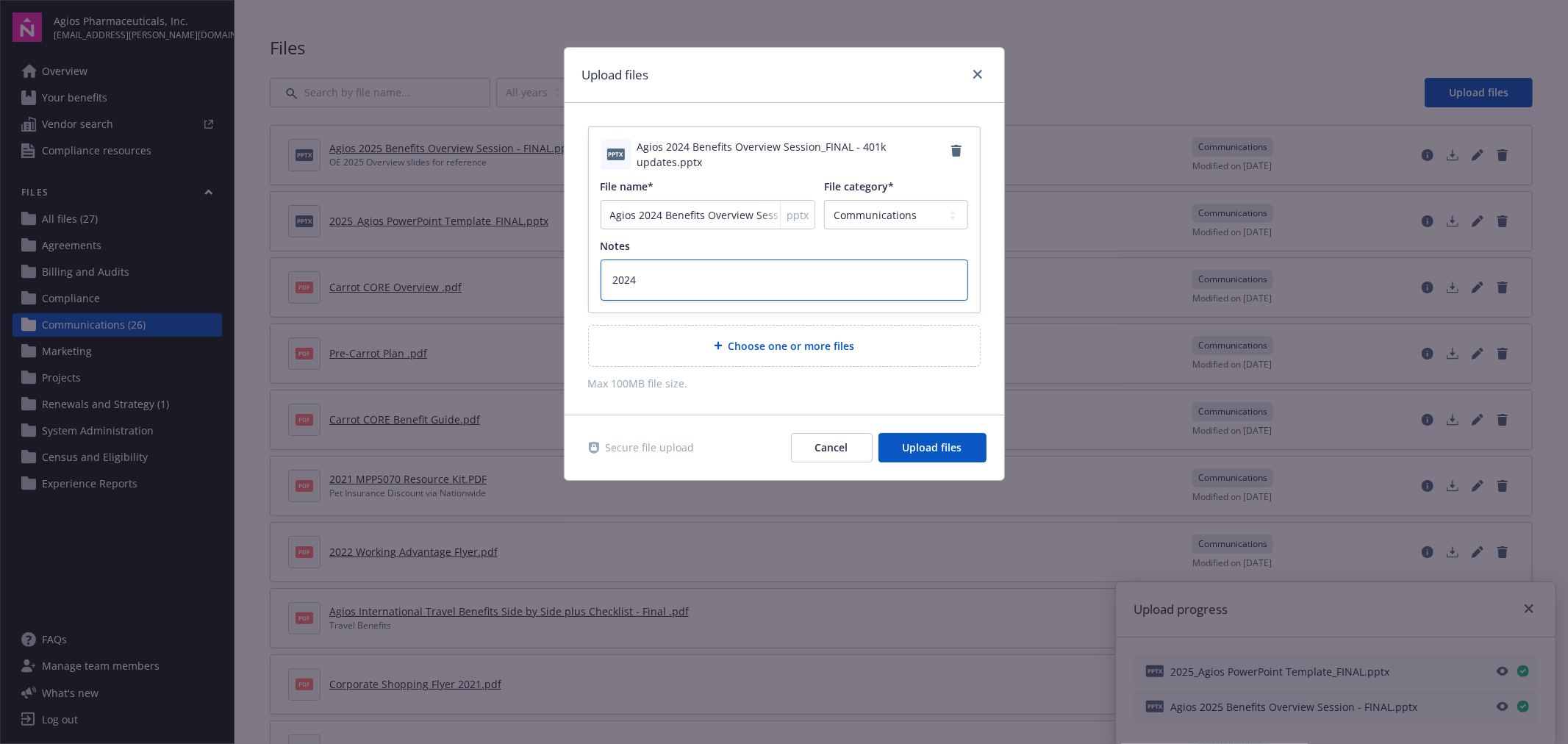
type textarea "2024"
type textarea "x"
type textarea "2024 O"
type textarea "x"
type textarea "2024 OE"
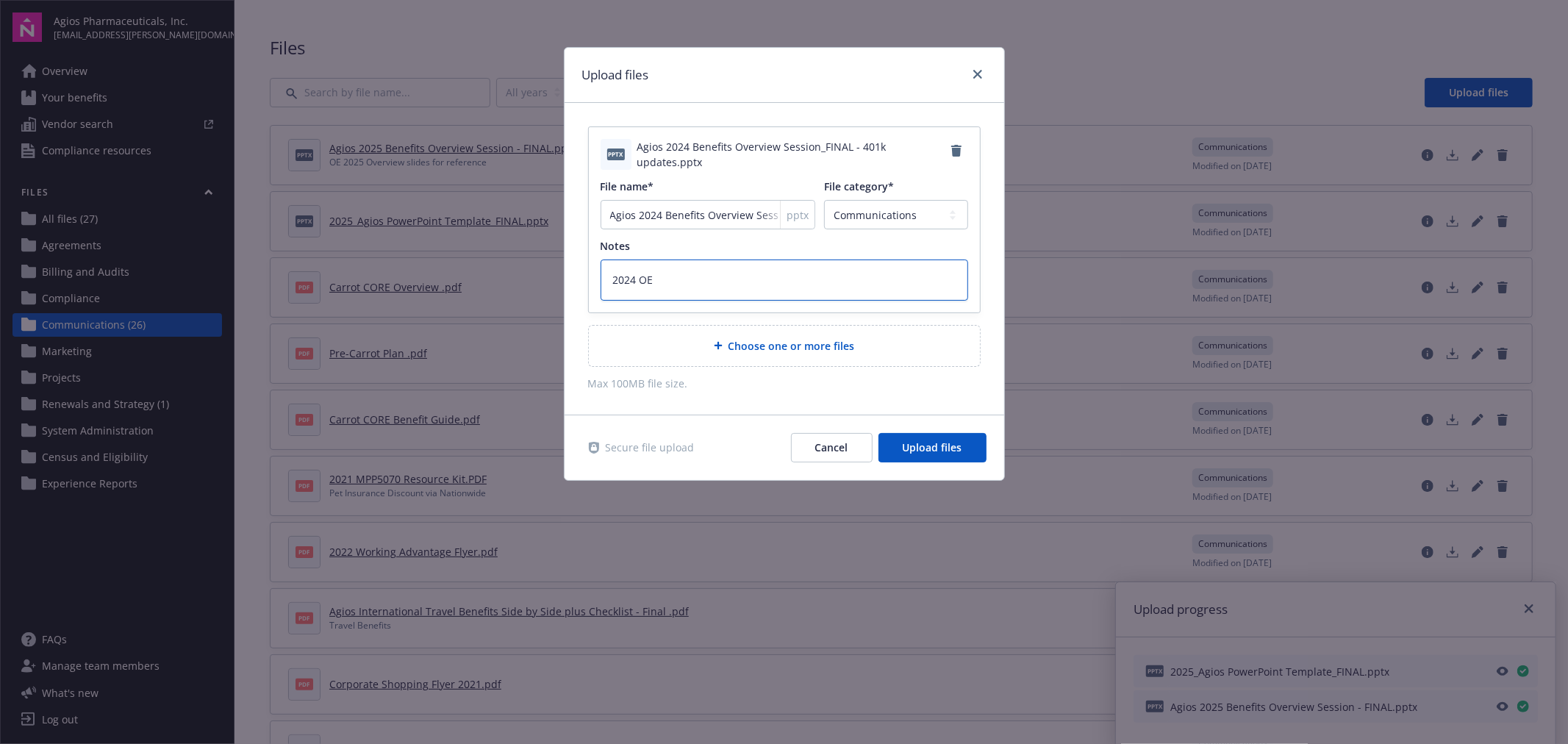
type textarea "x"
type textarea "2024 OE"
type textarea "x"
type textarea "2024 OE O"
type textarea "x"
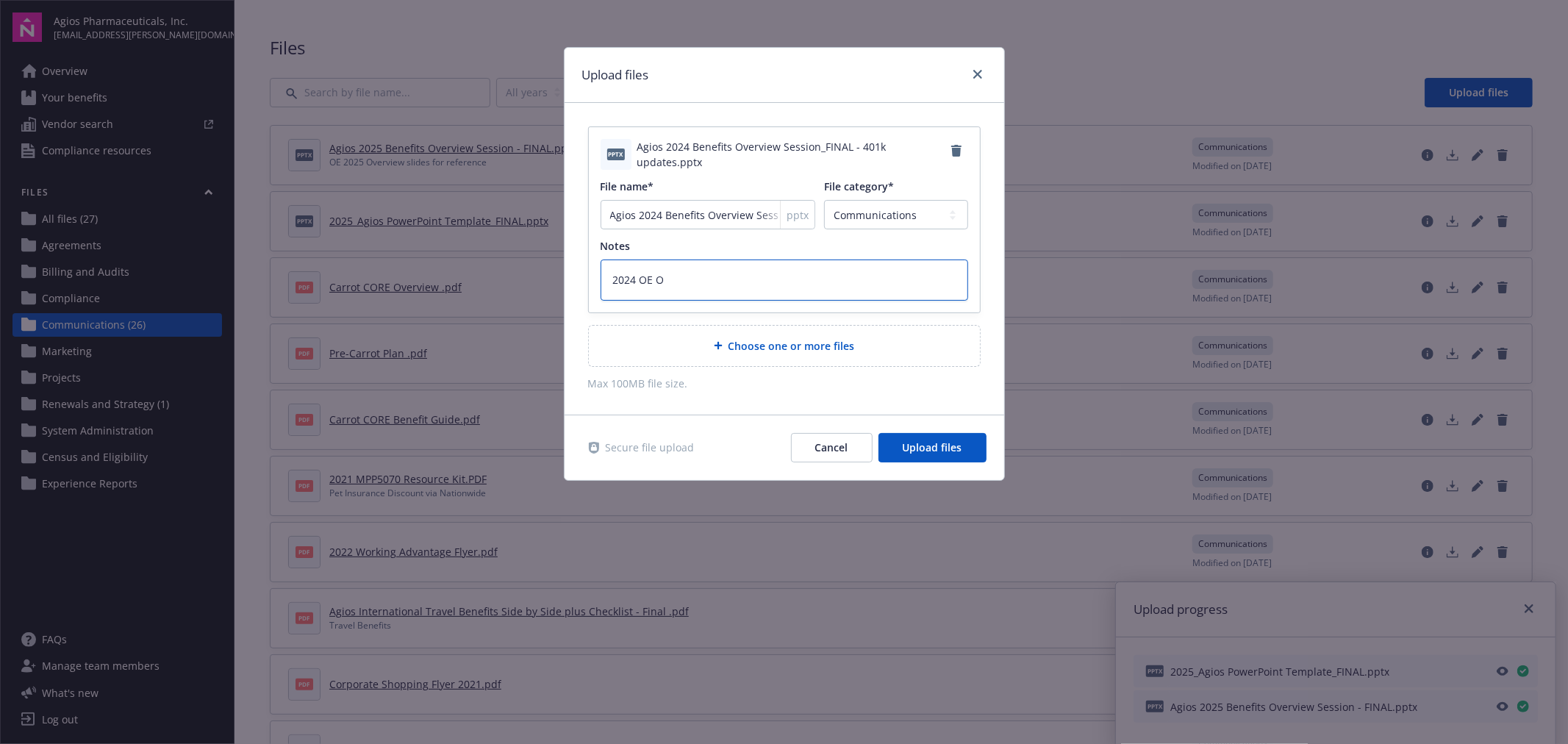
type textarea "2024 OE Ov"
type textarea "x"
type textarea "2024 OE Ove"
type textarea "x"
type textarea "2024 OE Over"
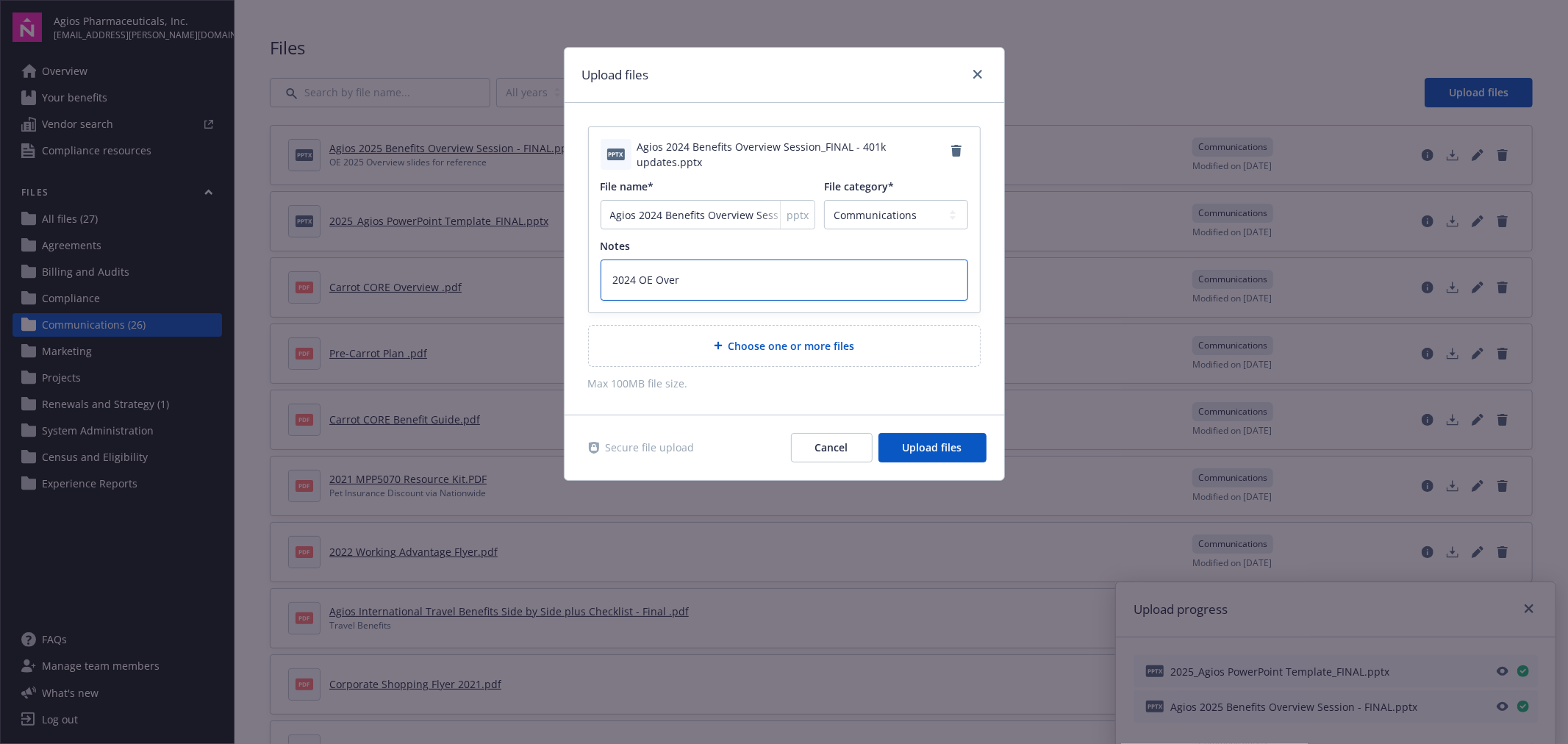
type textarea "x"
type textarea "2024 OE Overv"
type textarea "x"
type textarea "2024 OE Overvi"
type textarea "x"
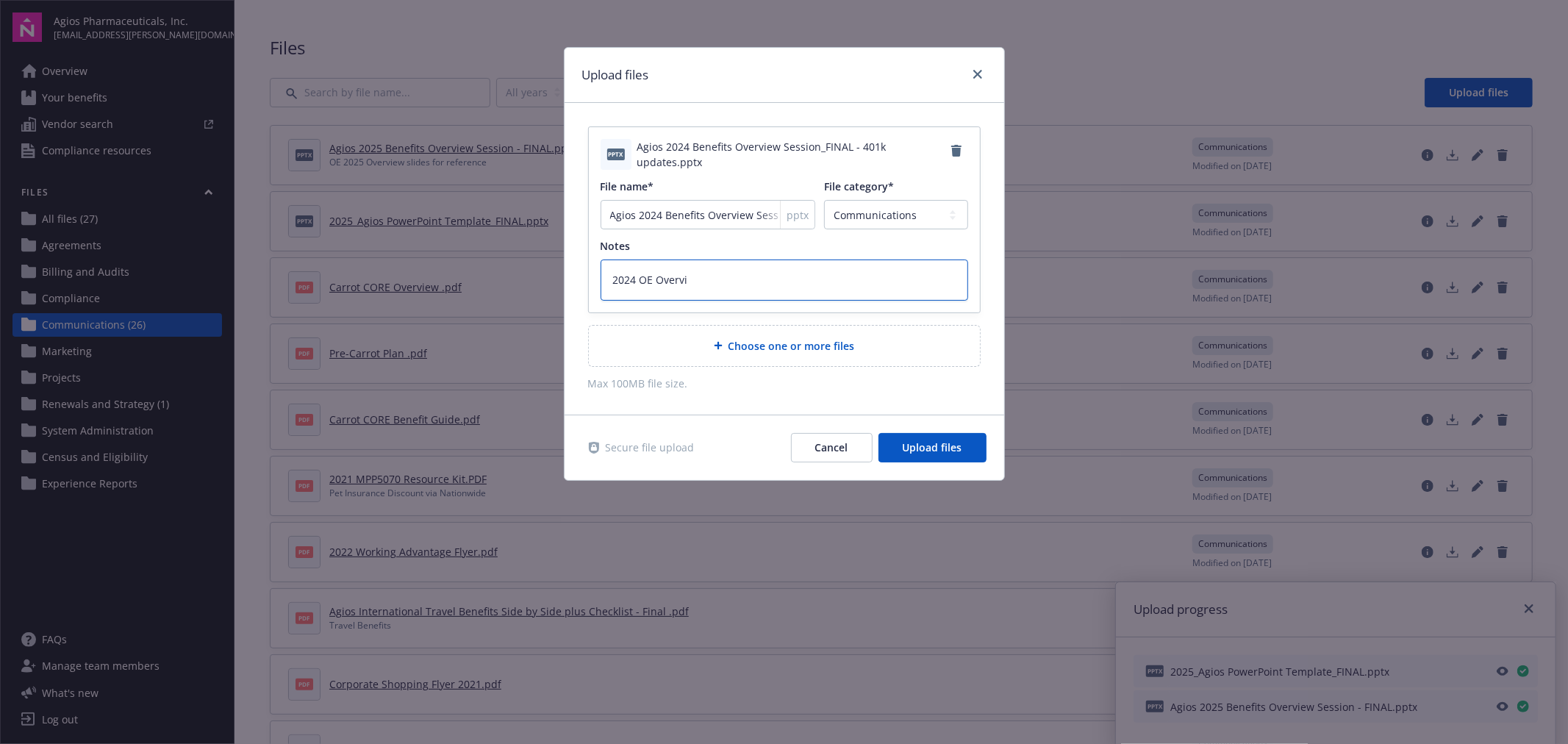
type textarea "2024 OE Overvie"
type textarea "x"
type textarea "2024 OE Overview"
type textarea "x"
type textarea "2024 OE Overview"
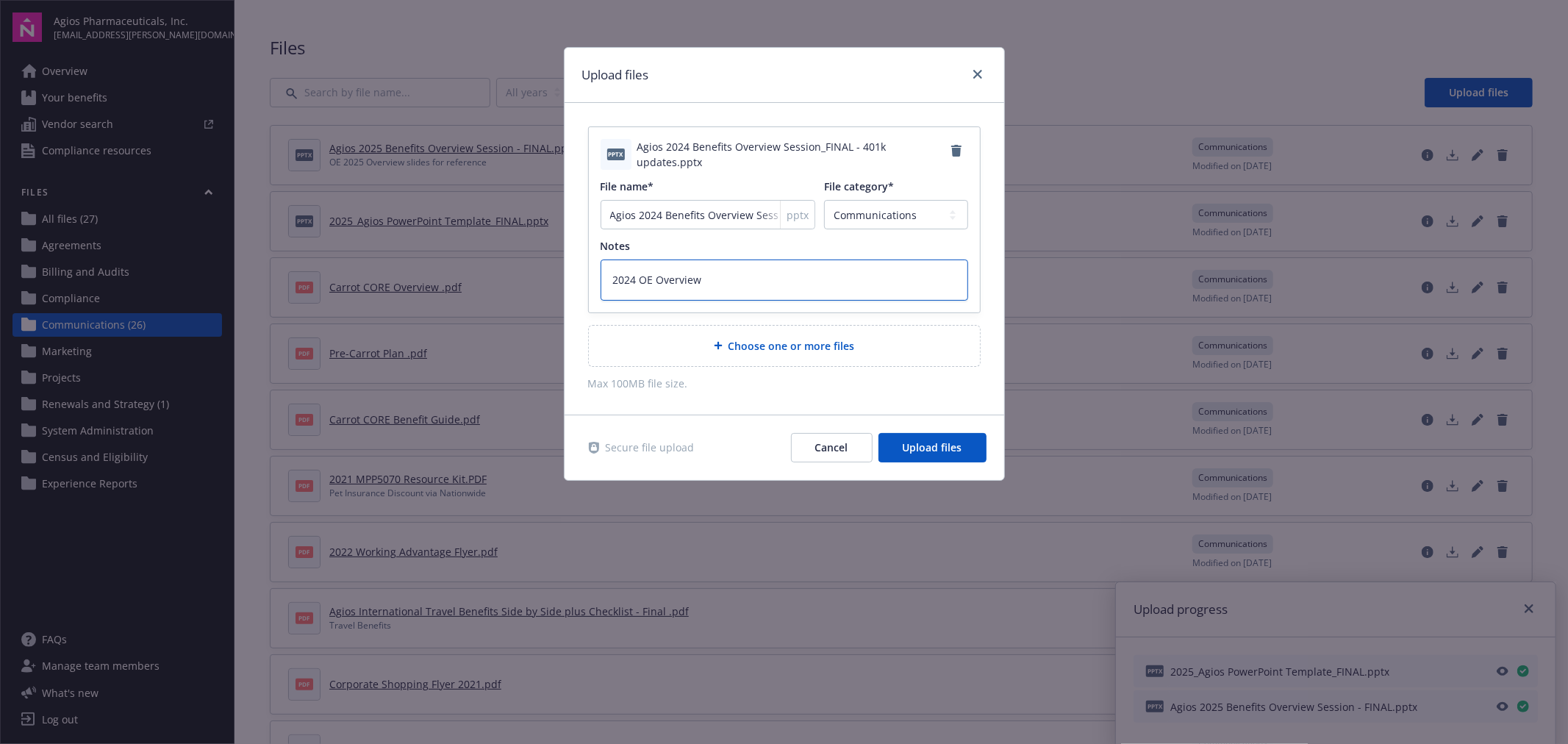
type textarea "x"
type textarea "2024 OE Overview P"
type textarea "x"
type textarea "2024 OE Overview PP"
type textarea "x"
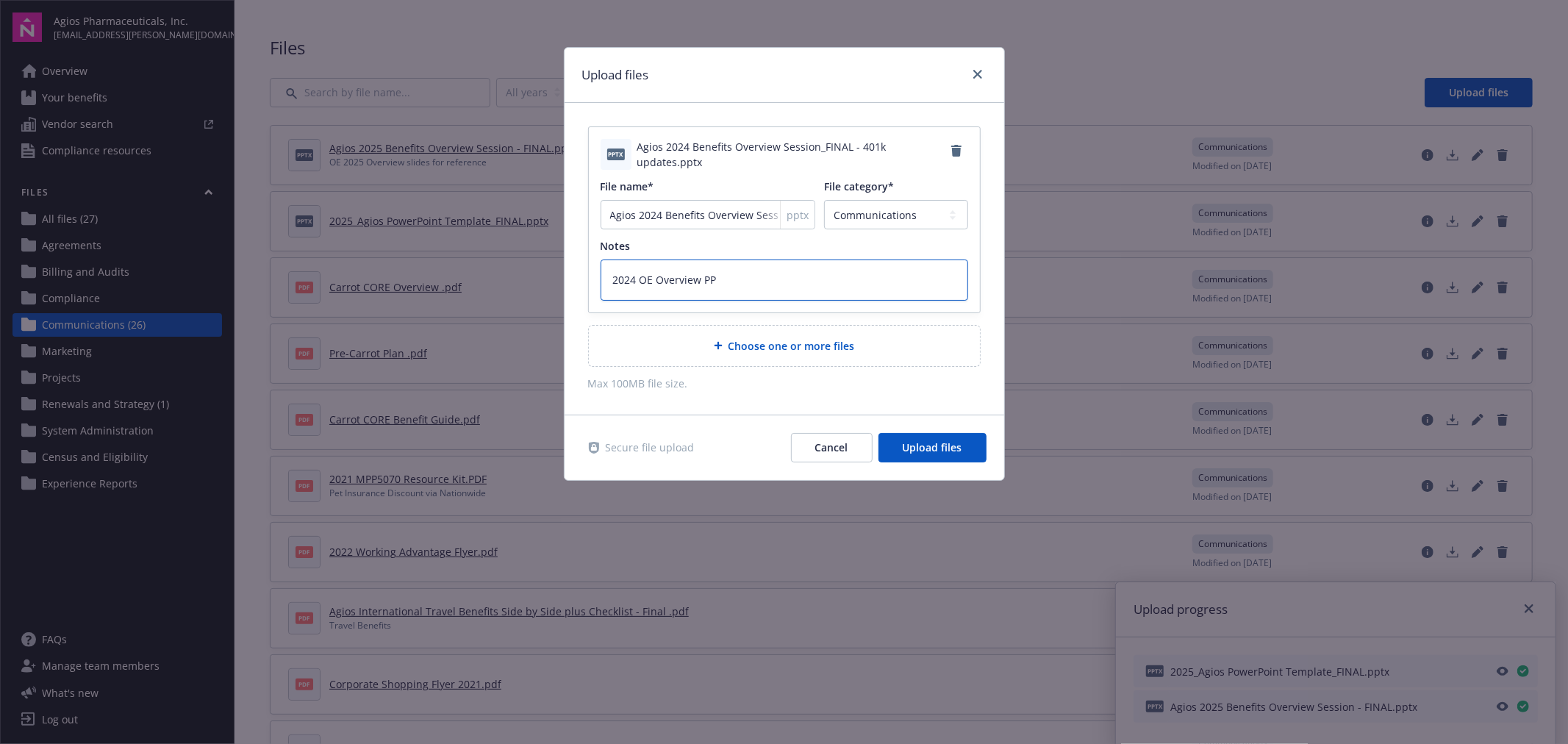
type textarea "2024 OE Overview PPT"
type textarea "x"
type textarea "2024 OE Overview PPT"
type textarea "x"
type textarea "2024 OE Overview PPT f"
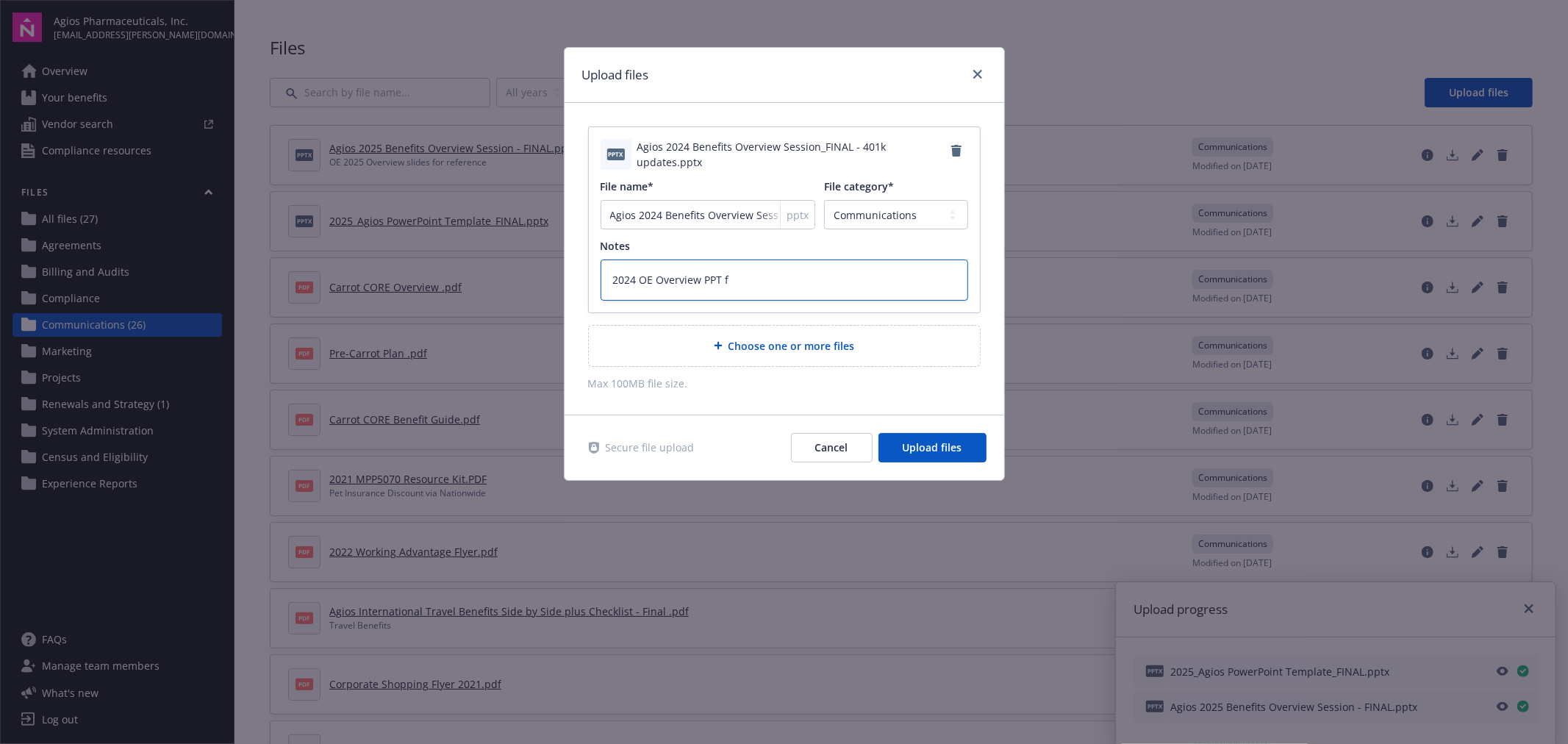
type textarea "x"
type textarea "2024 OE Overview PPT fo"
type textarea "x"
type textarea "2024 OE Overview PPT for"
type textarea "x"
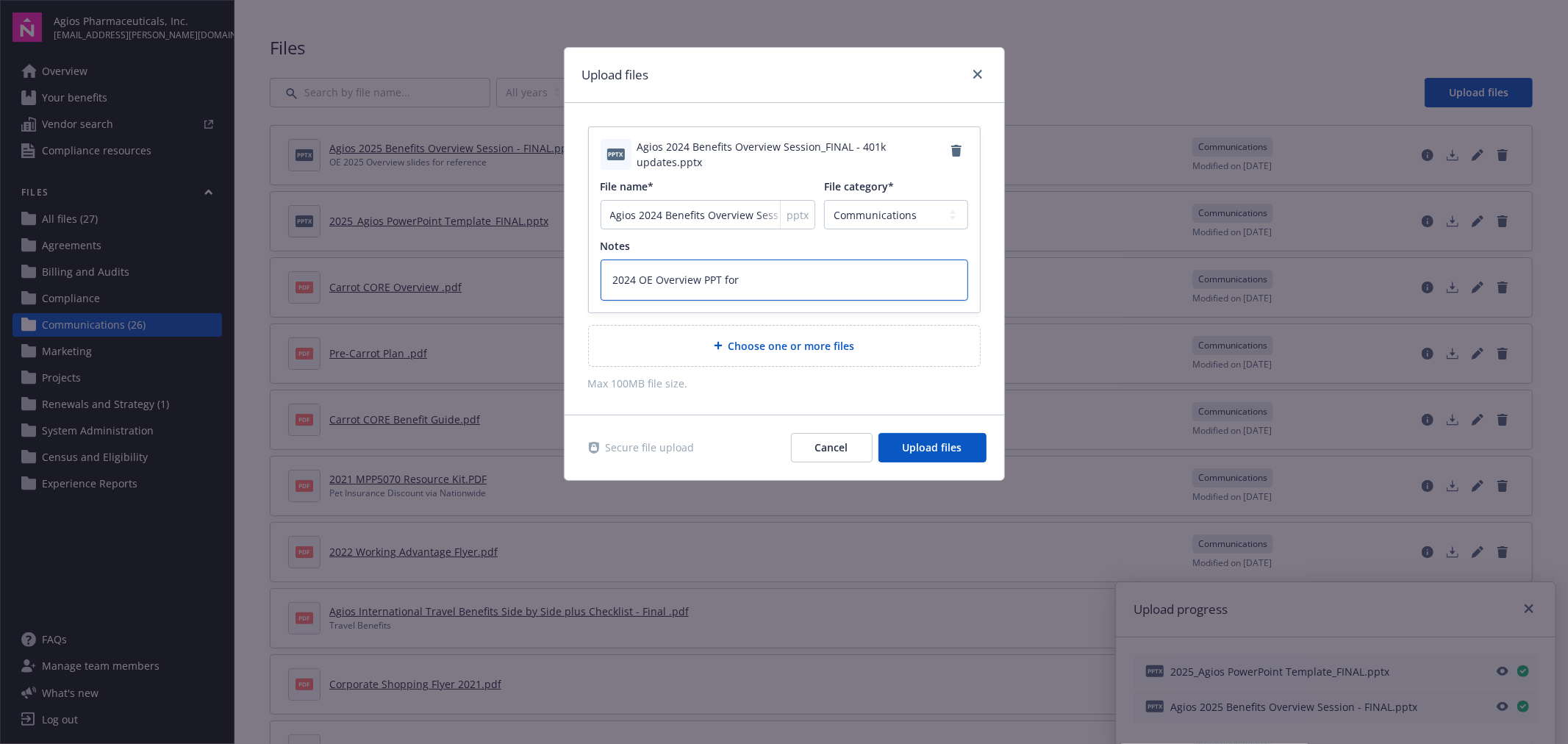
type textarea "2024 OE Overview PPT for"
type textarea "x"
type textarea "2024 OE Overview PPT for e"
type textarea "x"
type textarea "2024 OE Overview PPT for ex"
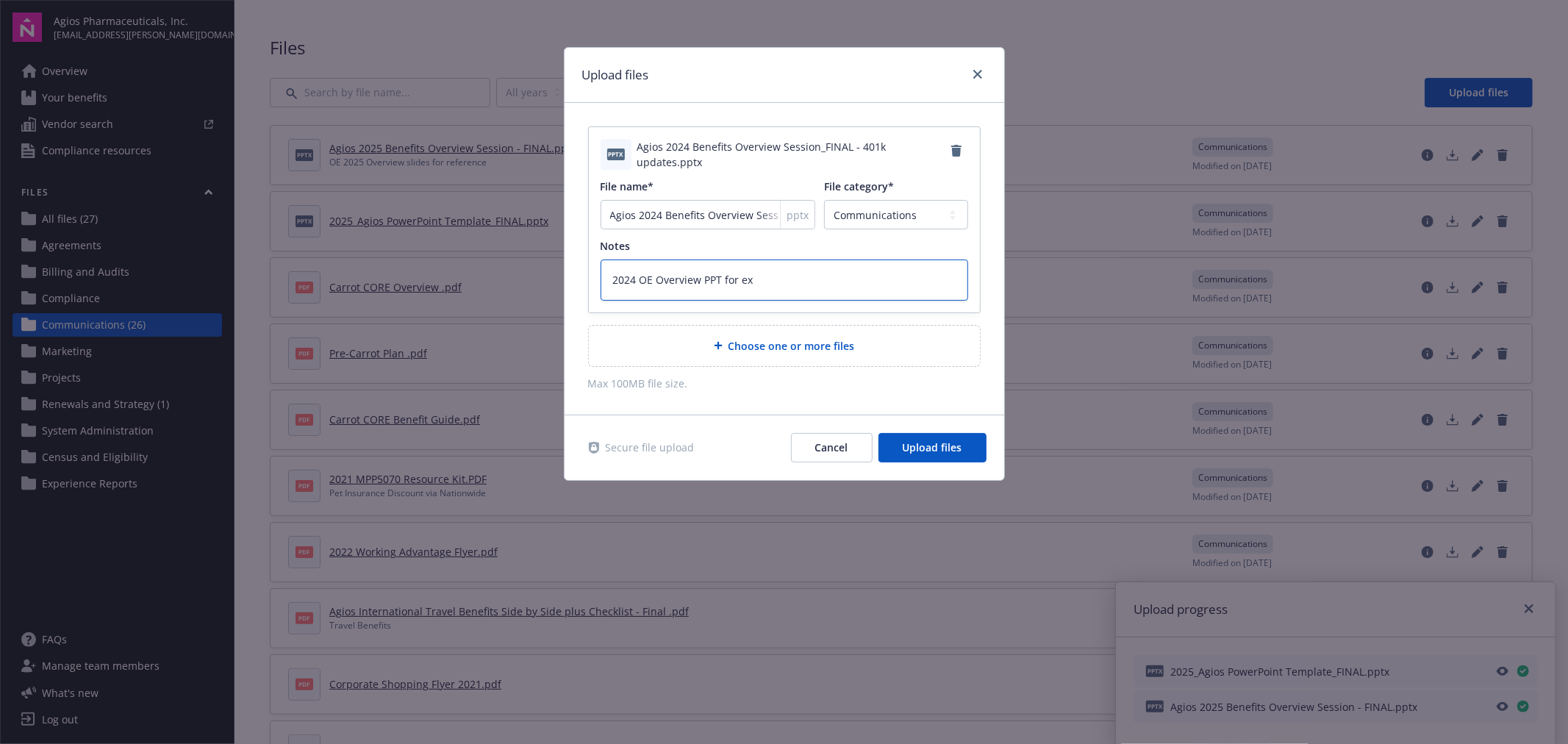
type textarea "x"
type textarea "2024 OE Overview PPT for exa"
type textarea "x"
type textarea "2024 OE Overview PPT for exap"
type textarea "x"
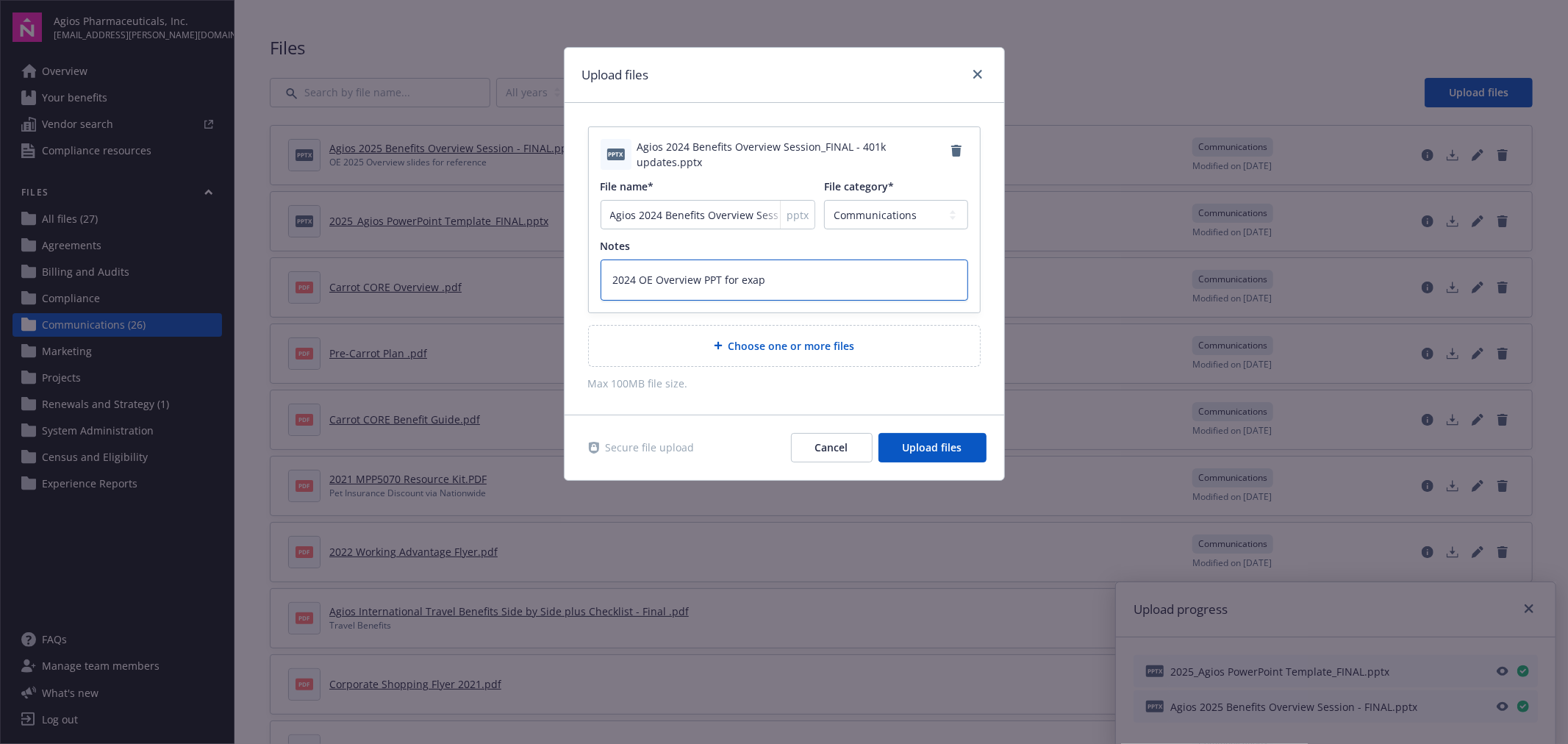
type textarea "2024 OE Overview PPT for exa"
type textarea "x"
type textarea "2024 OE Overview PPT for exam"
type textarea "x"
type textarea "2024 OE Overview PPT for examp"
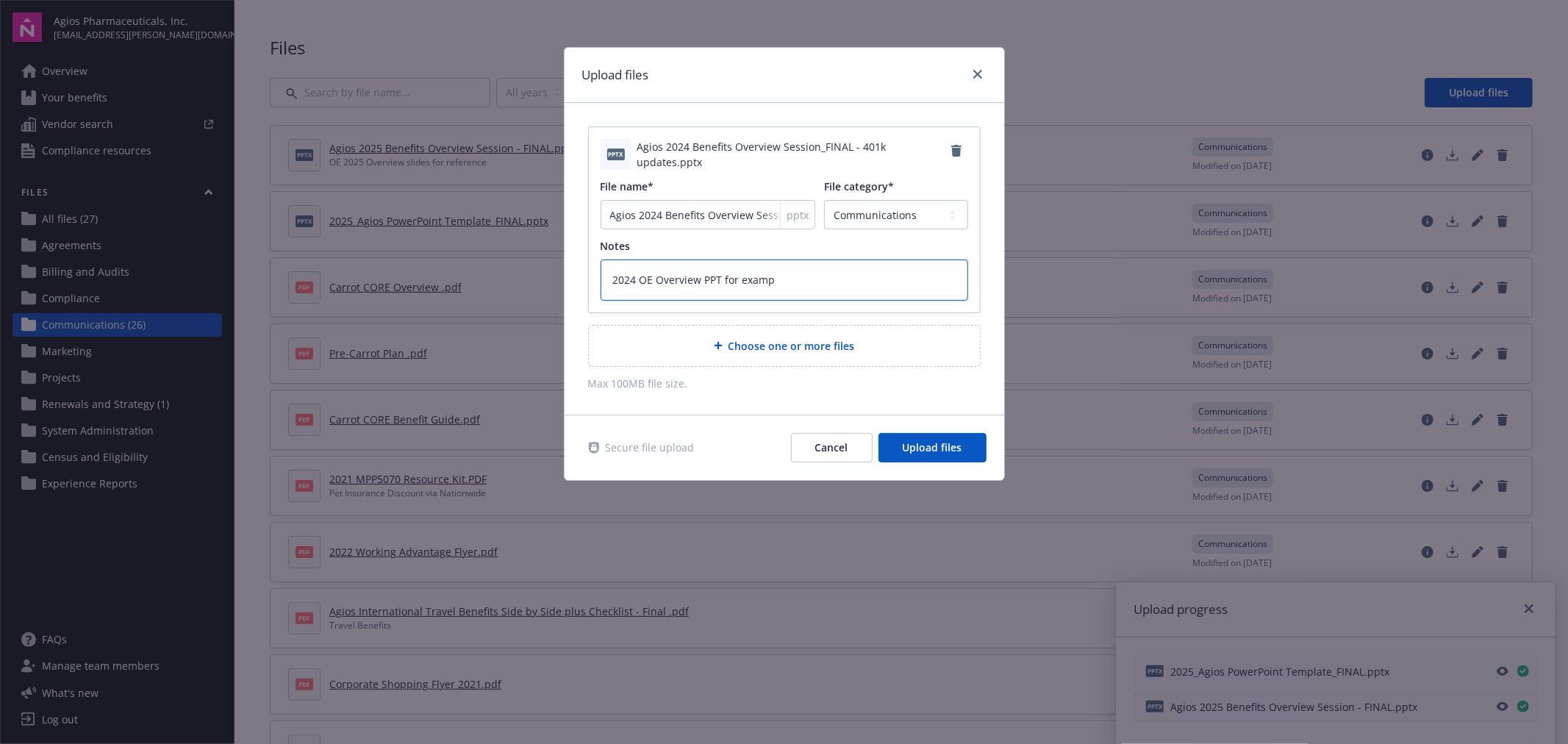
type textarea "x"
type textarea "2024 OE Overview PPT for exampl"
type textarea "x"
type textarea "2024 OE Overview PPT for example"
click at [940, 453] on span "Upload files" at bounding box center [932, 447] width 60 height 14
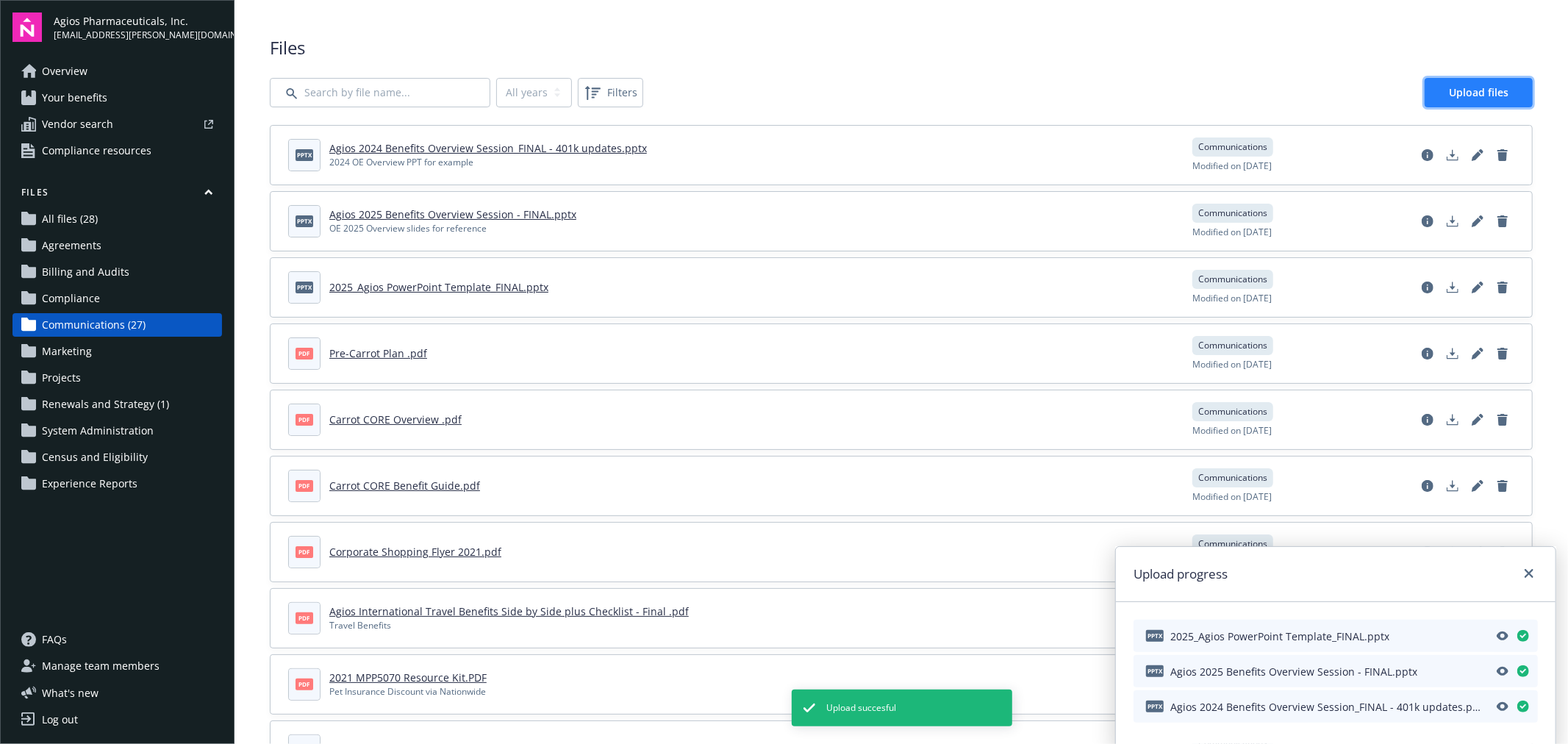
click at [1467, 89] on span "Upload files" at bounding box center [1479, 91] width 60 height 14
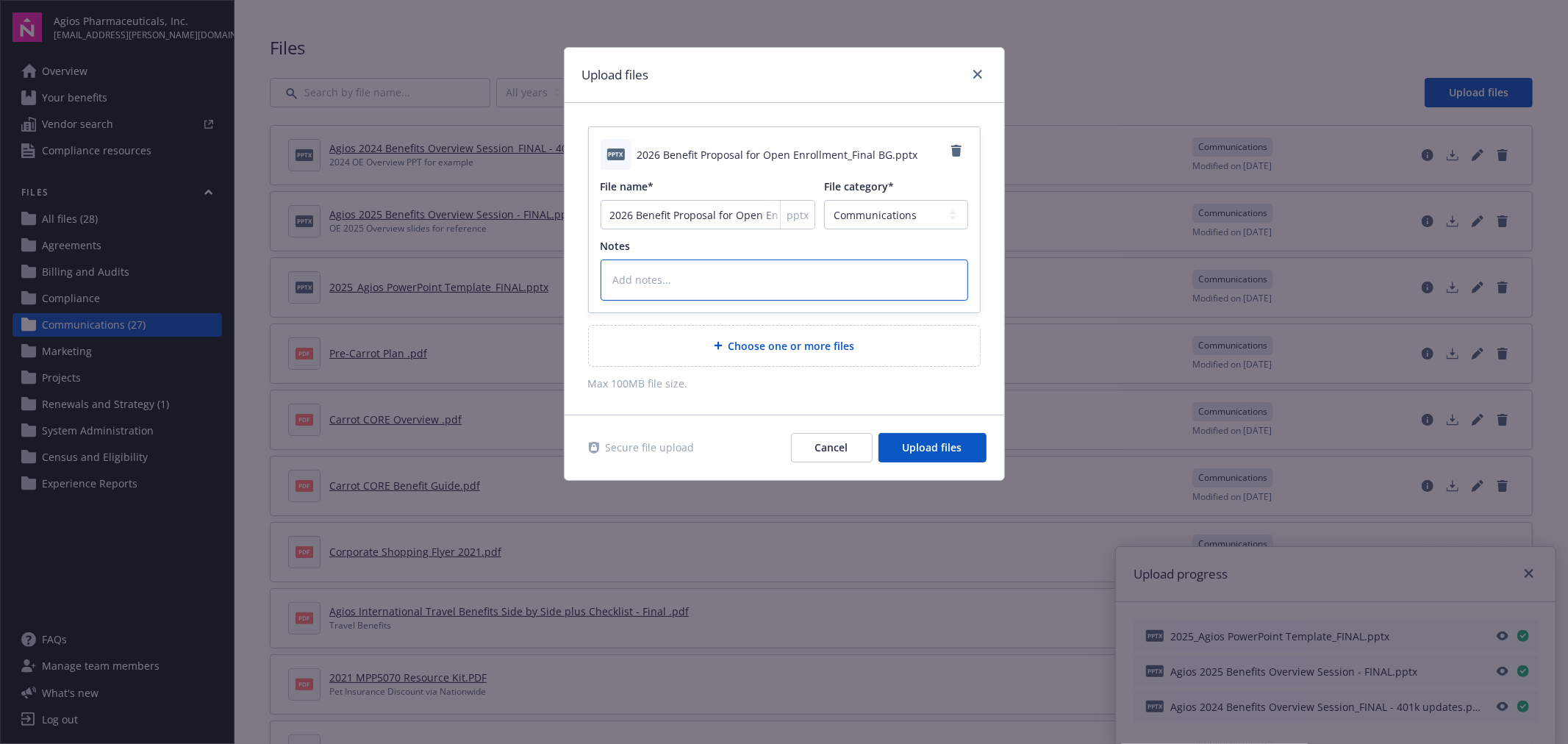
click at [710, 278] on textarea at bounding box center [785, 279] width 368 height 40
type textarea "x"
type textarea "f"
type textarea "x"
type textarea "fi"
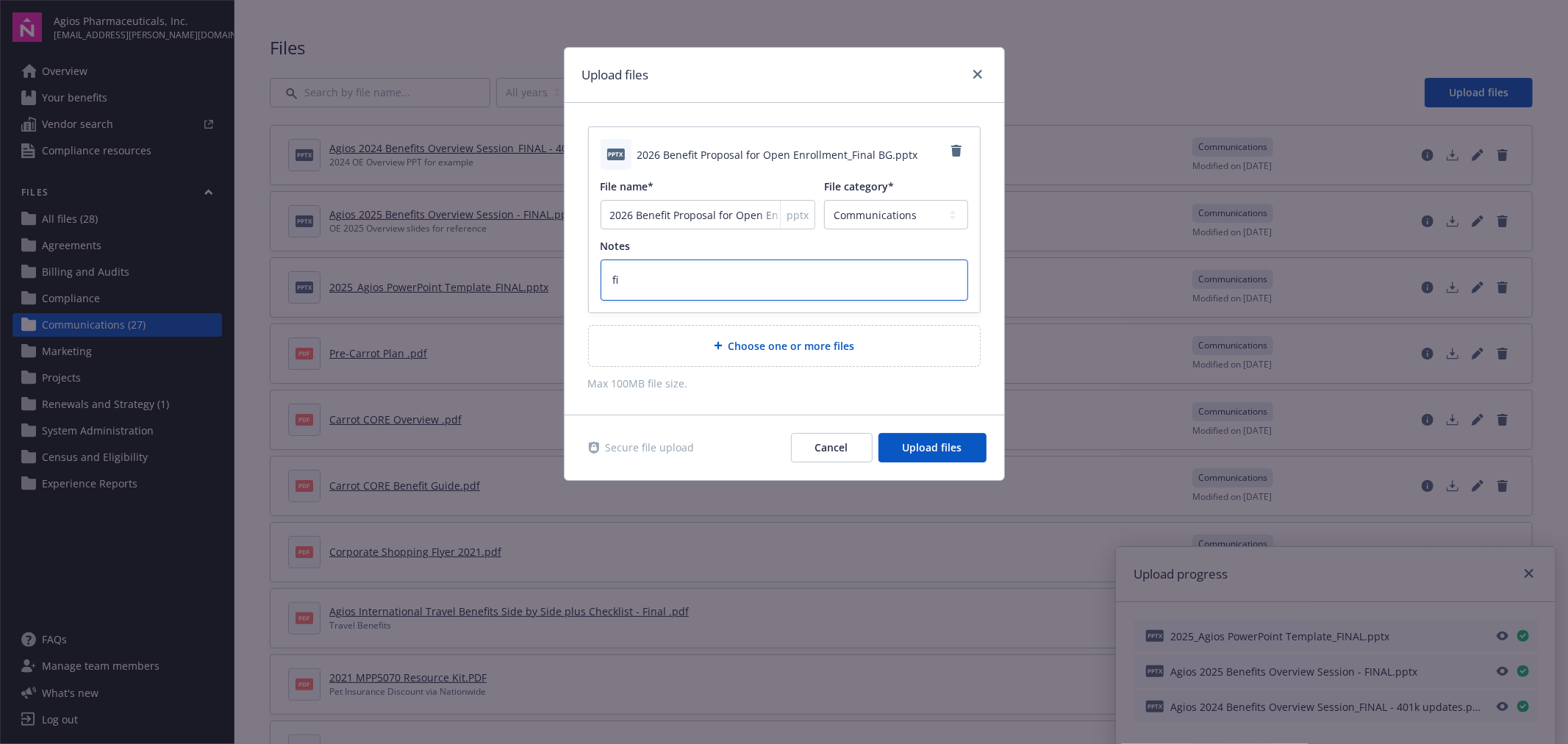
type textarea "x"
type textarea "fin"
type textarea "x"
type textarea "fina"
type textarea "x"
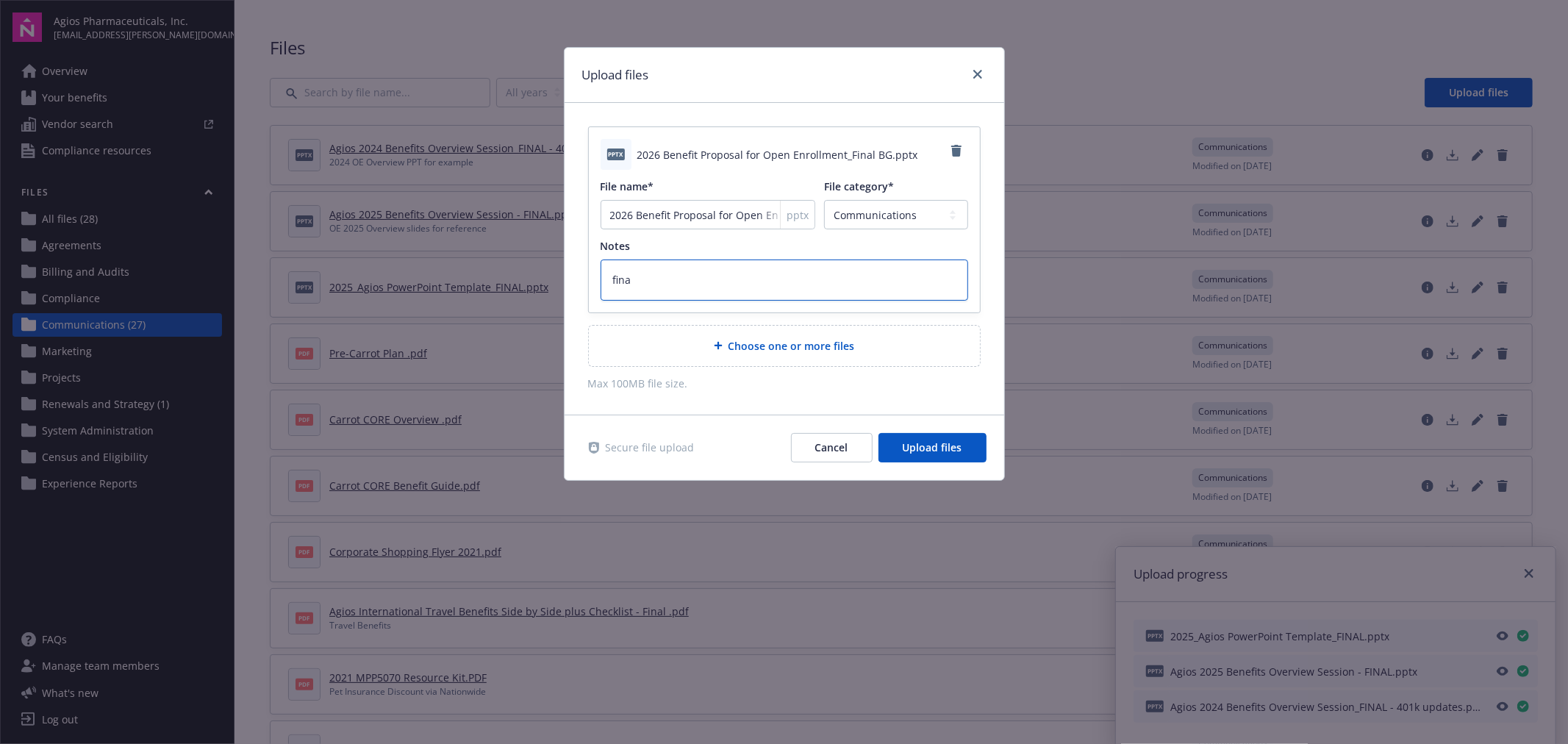
type textarea "final"
type textarea "x"
type textarea "final"
type textarea "x"
type textarea "final p"
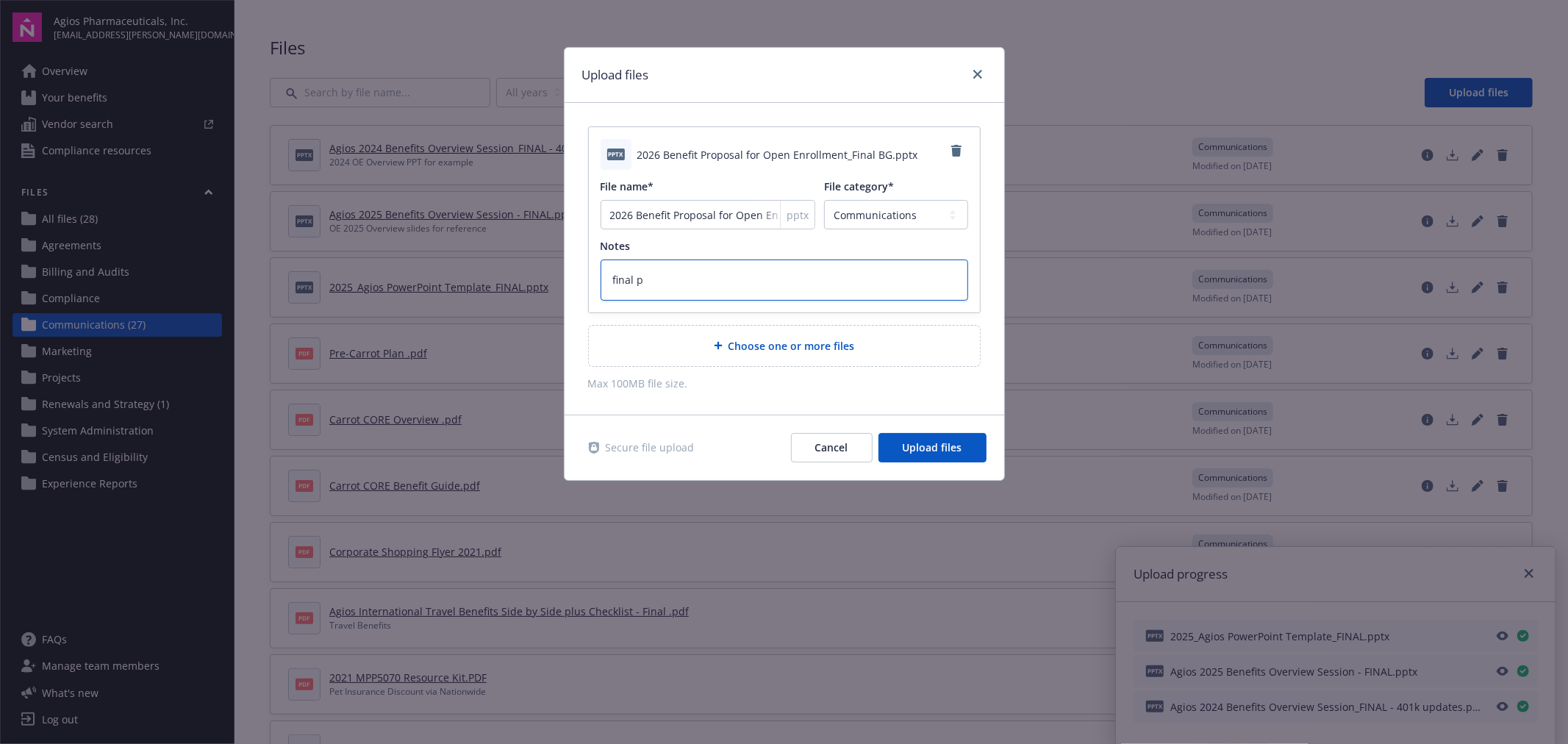
type textarea "x"
type textarea "final pr"
type textarea "x"
type textarea "final pro"
type textarea "x"
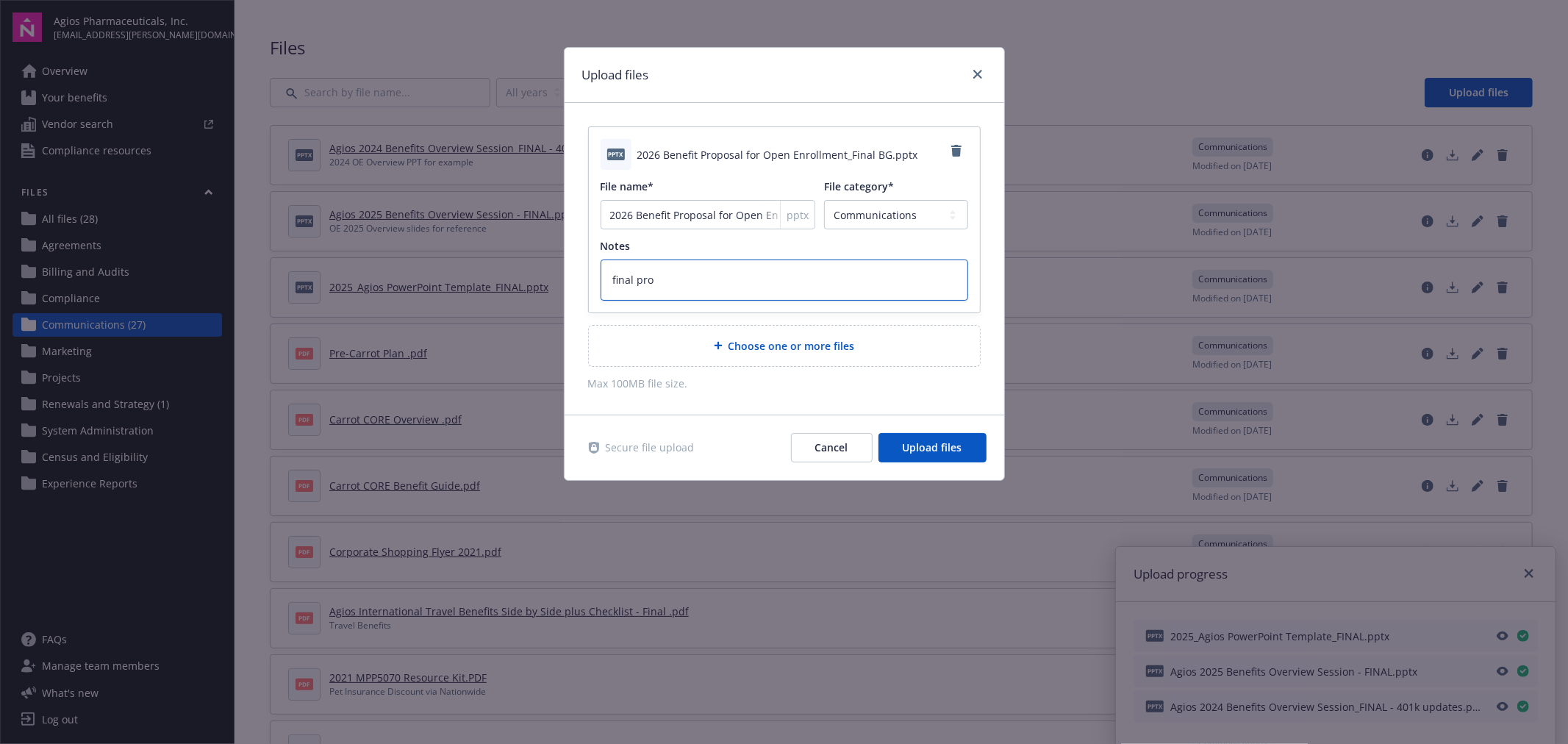
type textarea "final prop"
type textarea "x"
type textarea "final propo"
type textarea "x"
type textarea "final propos"
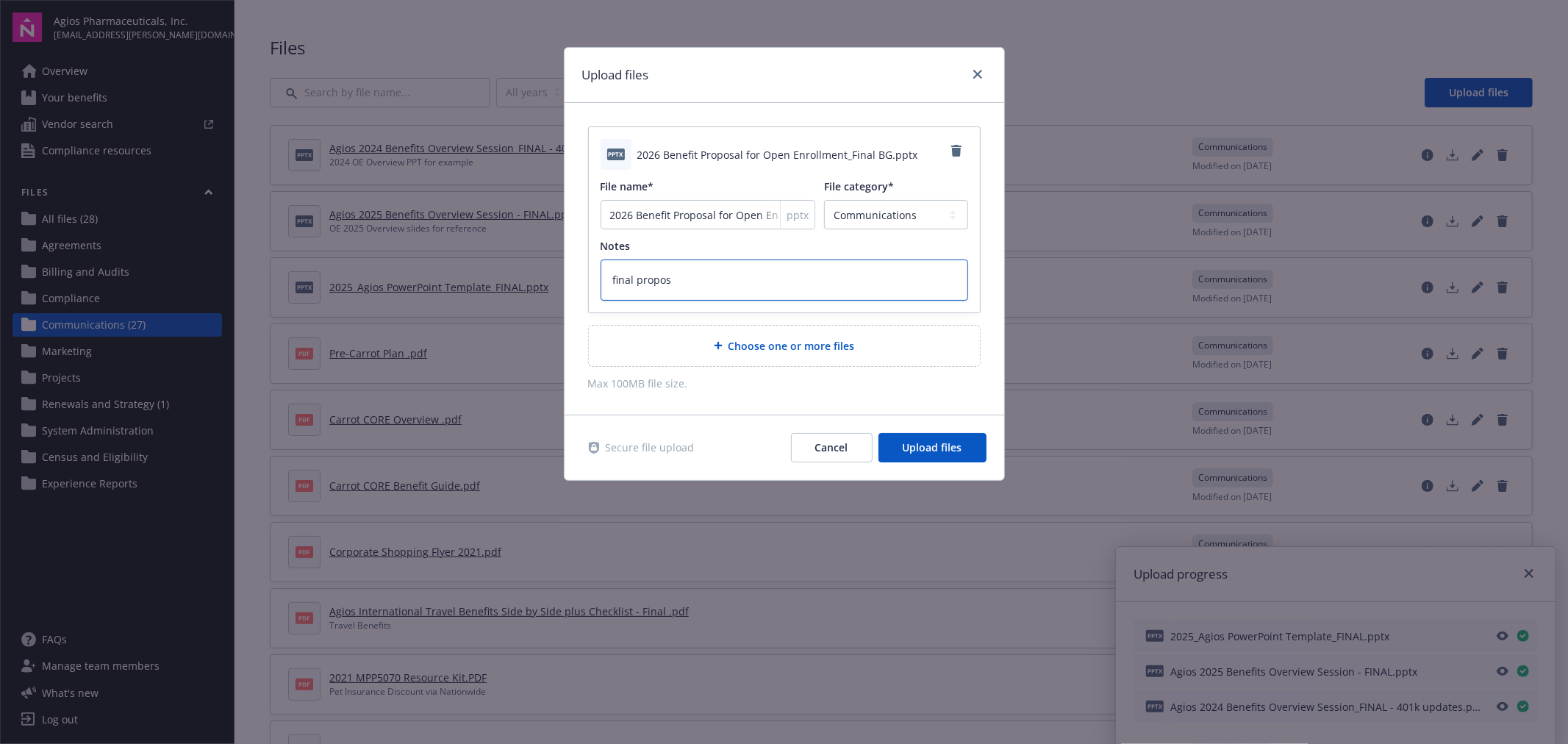
type textarea "x"
type textarea "final proposa"
type textarea "x"
type textarea "final proposal"
type textarea "x"
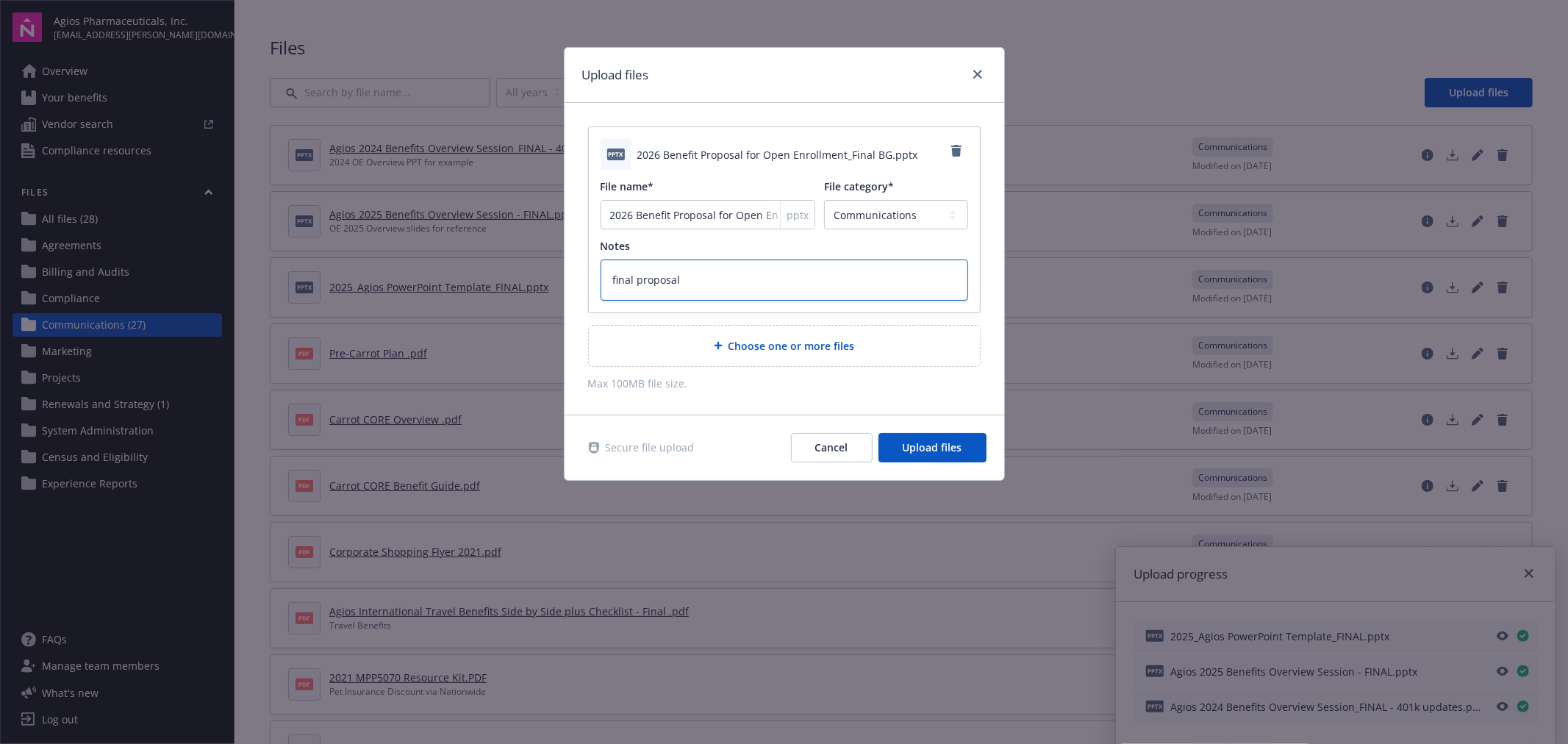
type textarea "final proposal"
type textarea "x"
type textarea "final proposal f"
type textarea "x"
type textarea "final proposal fo"
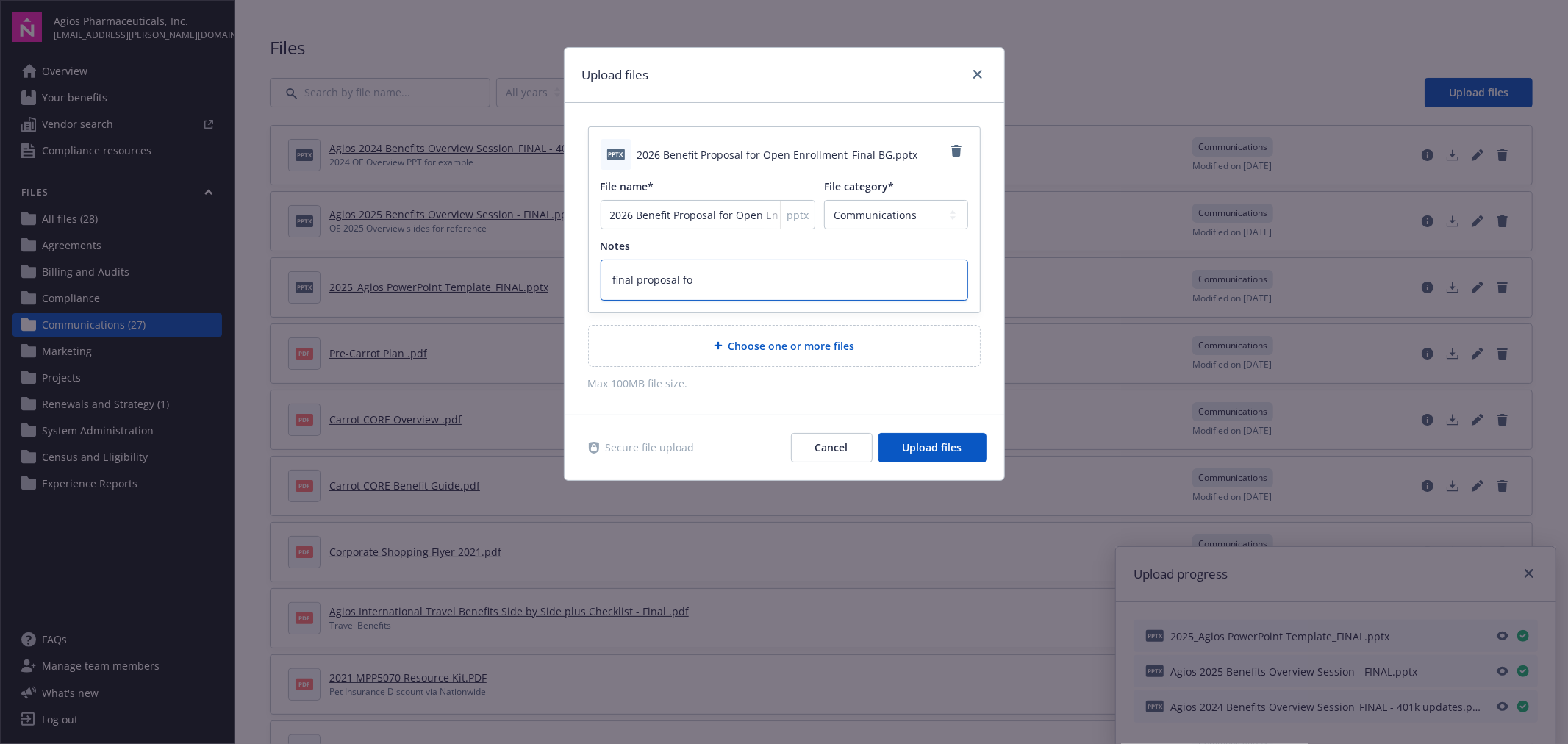
type textarea "x"
type textarea "final proposal for"
type textarea "x"
type textarea "final proposal for"
type textarea "x"
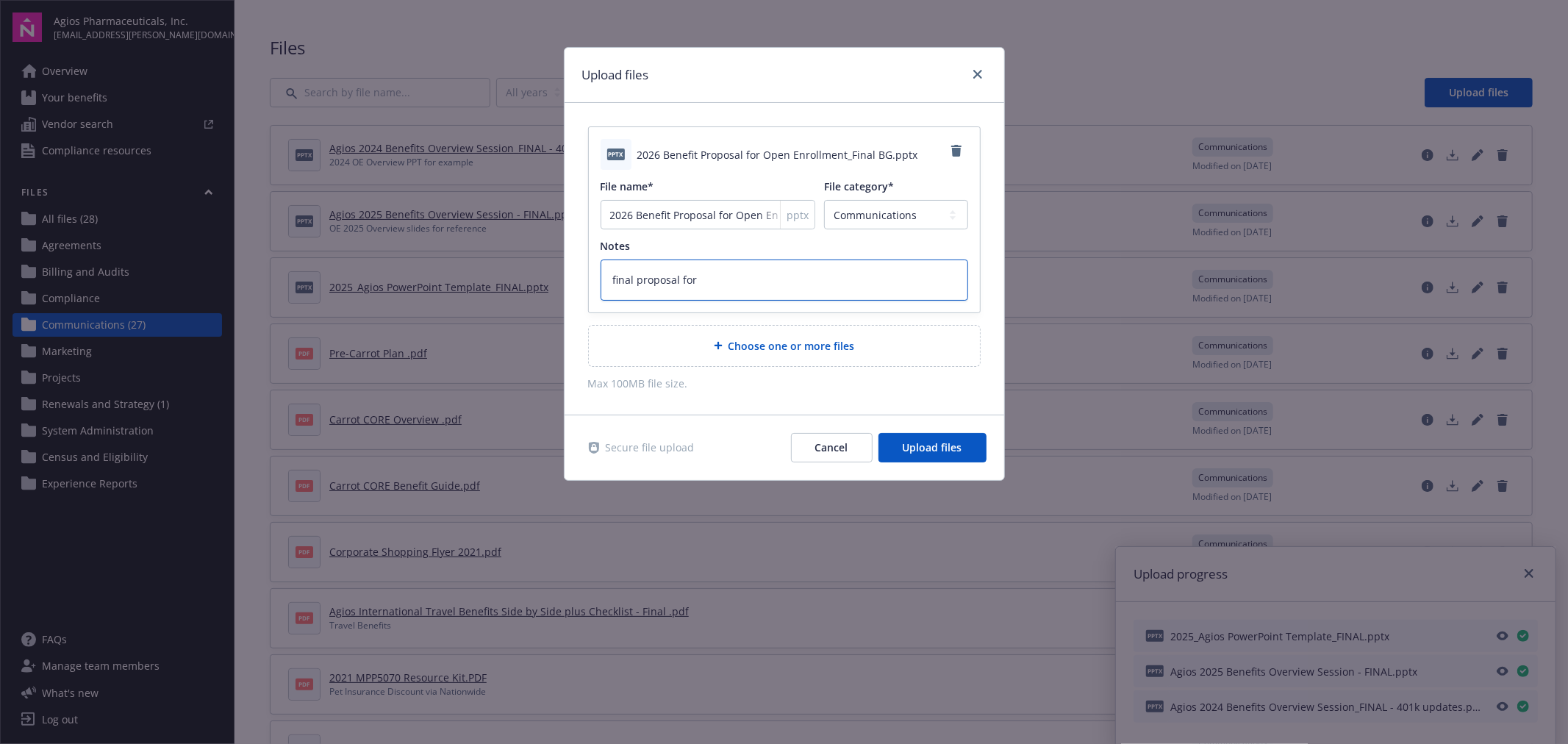
type textarea "final proposal for b"
type textarea "x"
type textarea "final proposal for br"
type textarea "x"
type textarea "final proposal for bra"
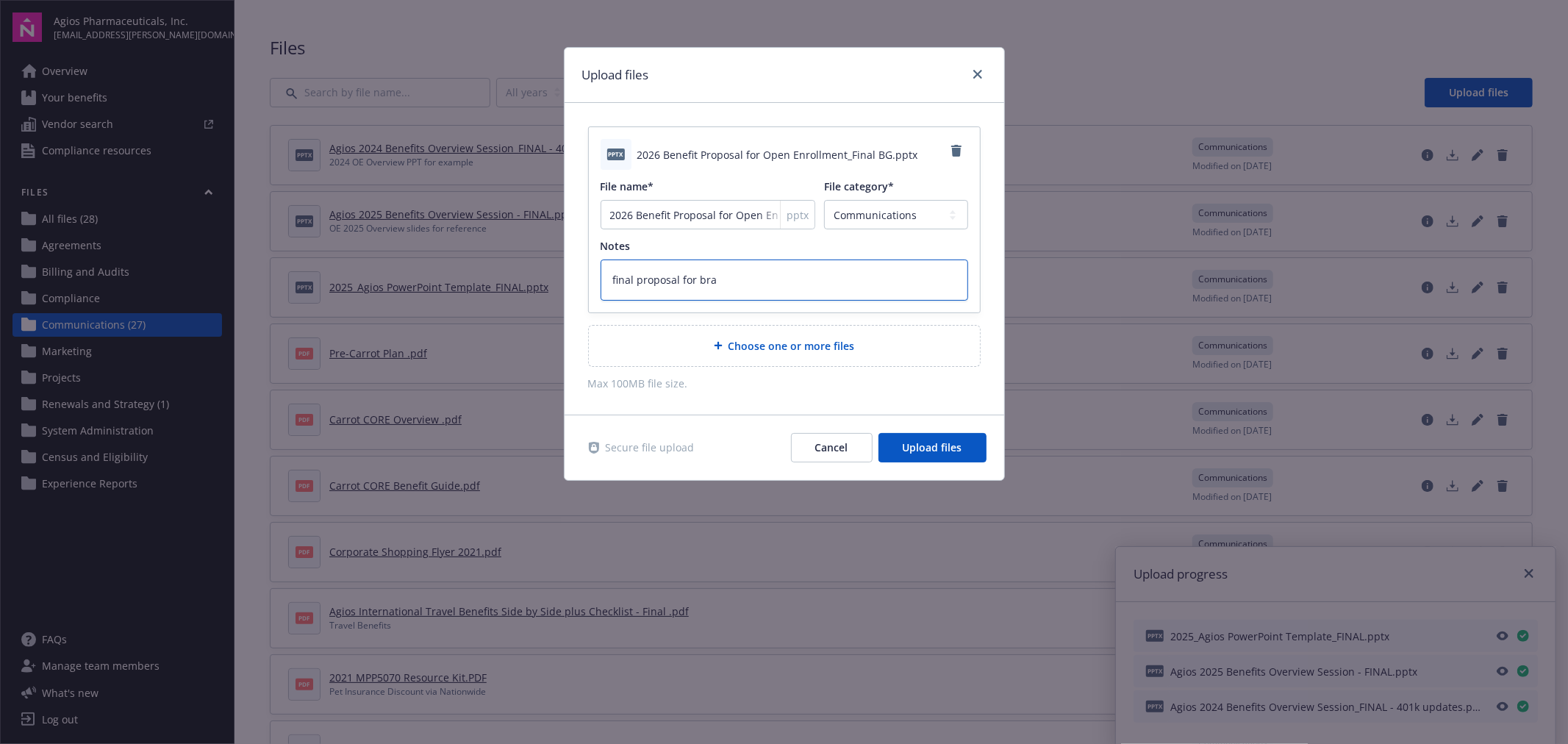
type textarea "x"
type textarea "final proposal for brai"
type textarea "x"
type textarea "final proposal for brain"
click at [924, 423] on div "Secure file upload Cancel Upload files" at bounding box center [784, 447] width 440 height 64
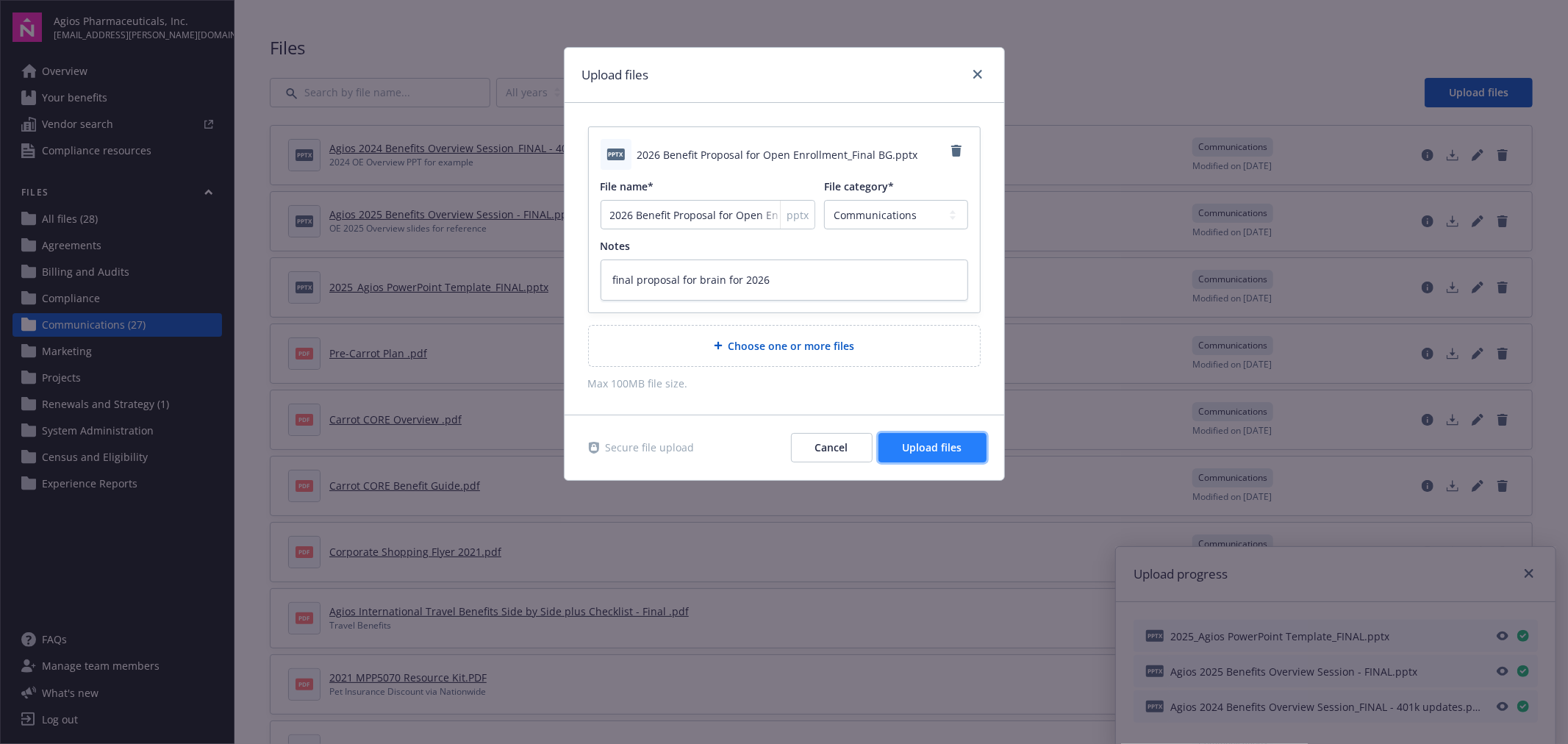
click at [923, 441] on span "Upload files" at bounding box center [932, 447] width 60 height 14
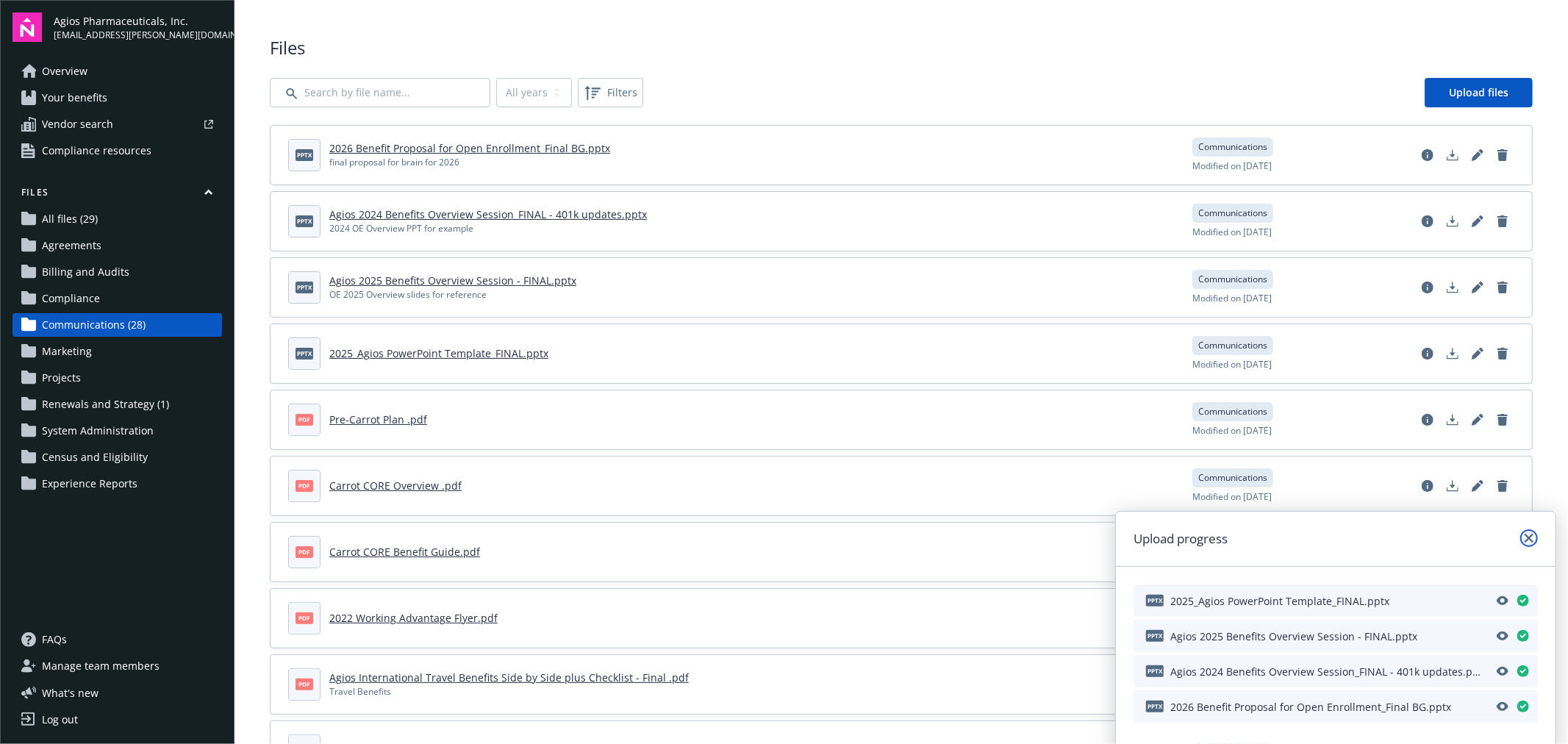
click at [1528, 539] on icon "close" at bounding box center [1529, 538] width 8 height 8
